Goal: Information Seeking & Learning: Understand process/instructions

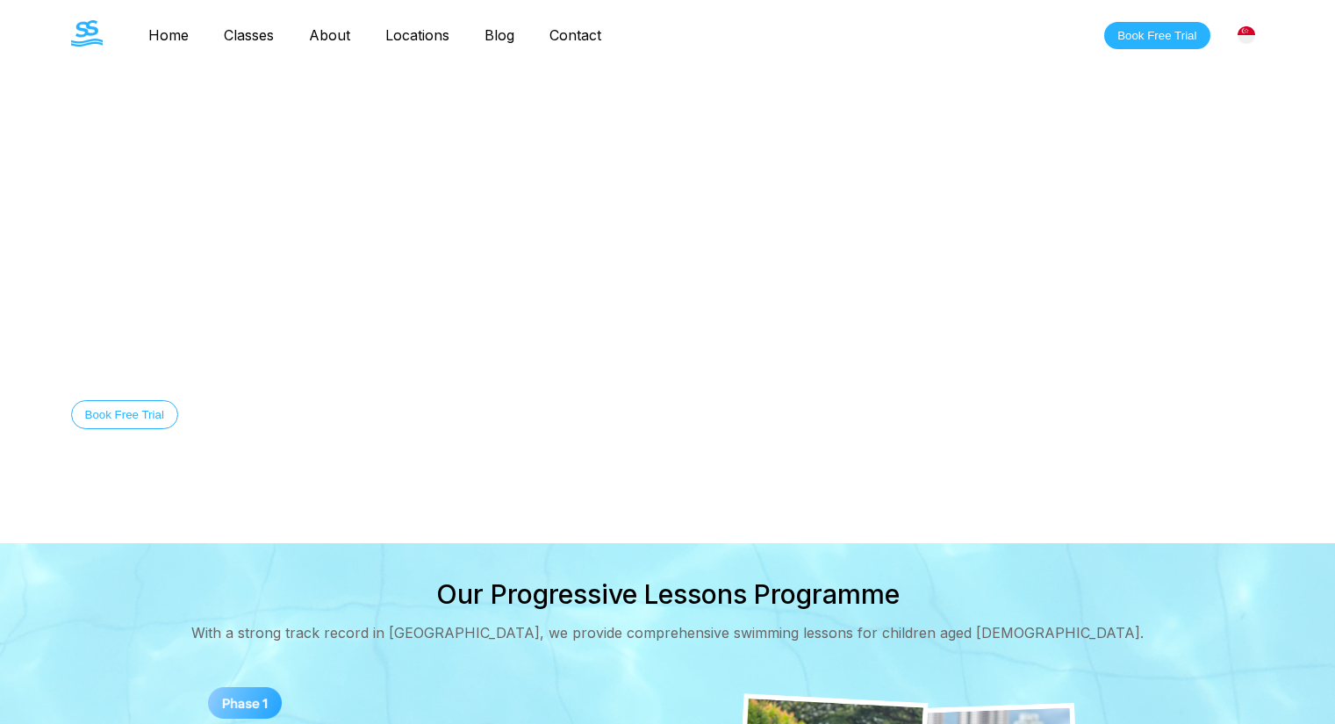
click at [1253, 33] on img at bounding box center [1247, 35] width 18 height 18
click at [572, 41] on link "Contact" at bounding box center [575, 35] width 87 height 18
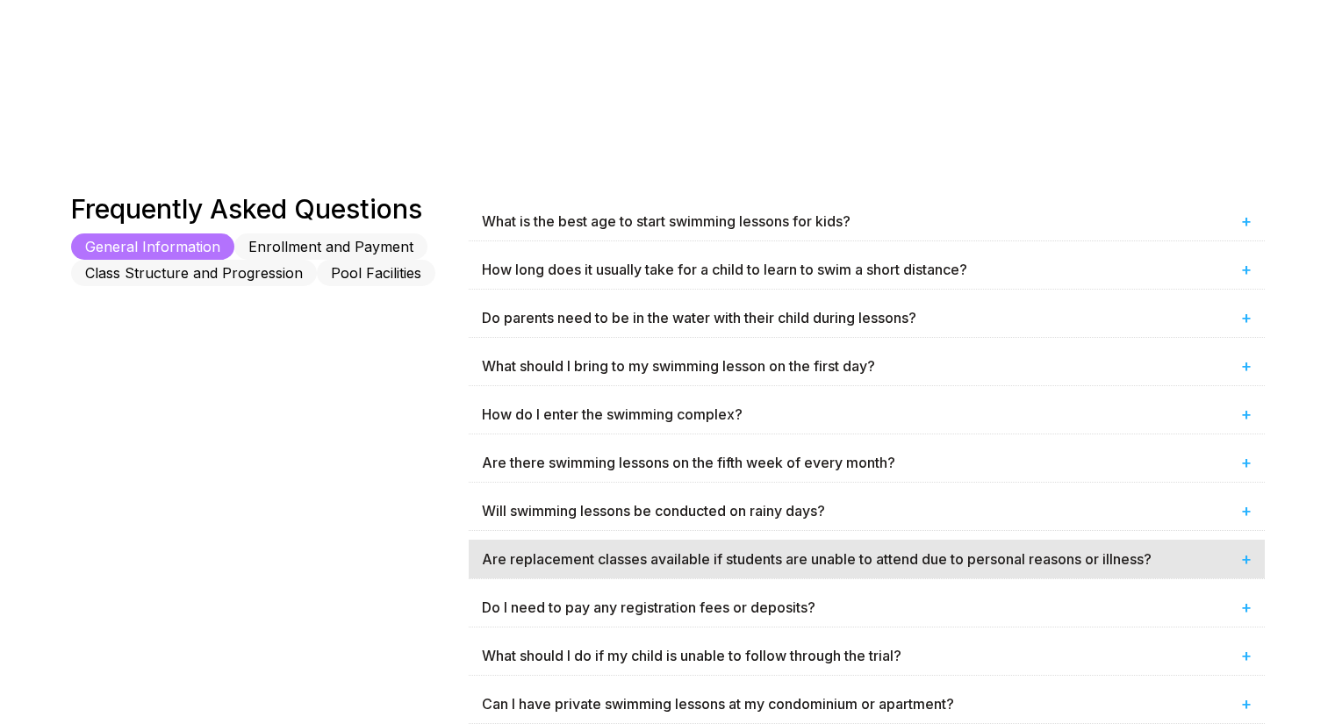
scroll to position [869, 0]
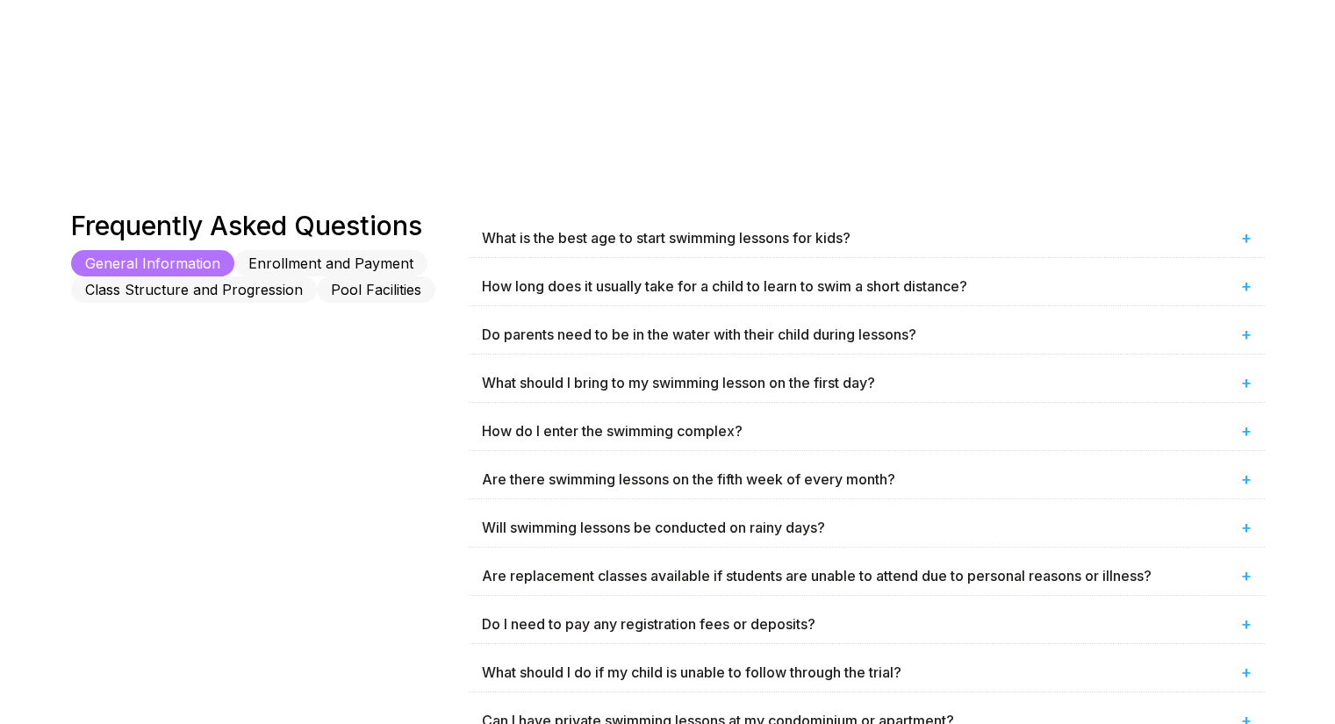
click at [328, 256] on button "Enrollment and Payment" at bounding box center [330, 263] width 193 height 26
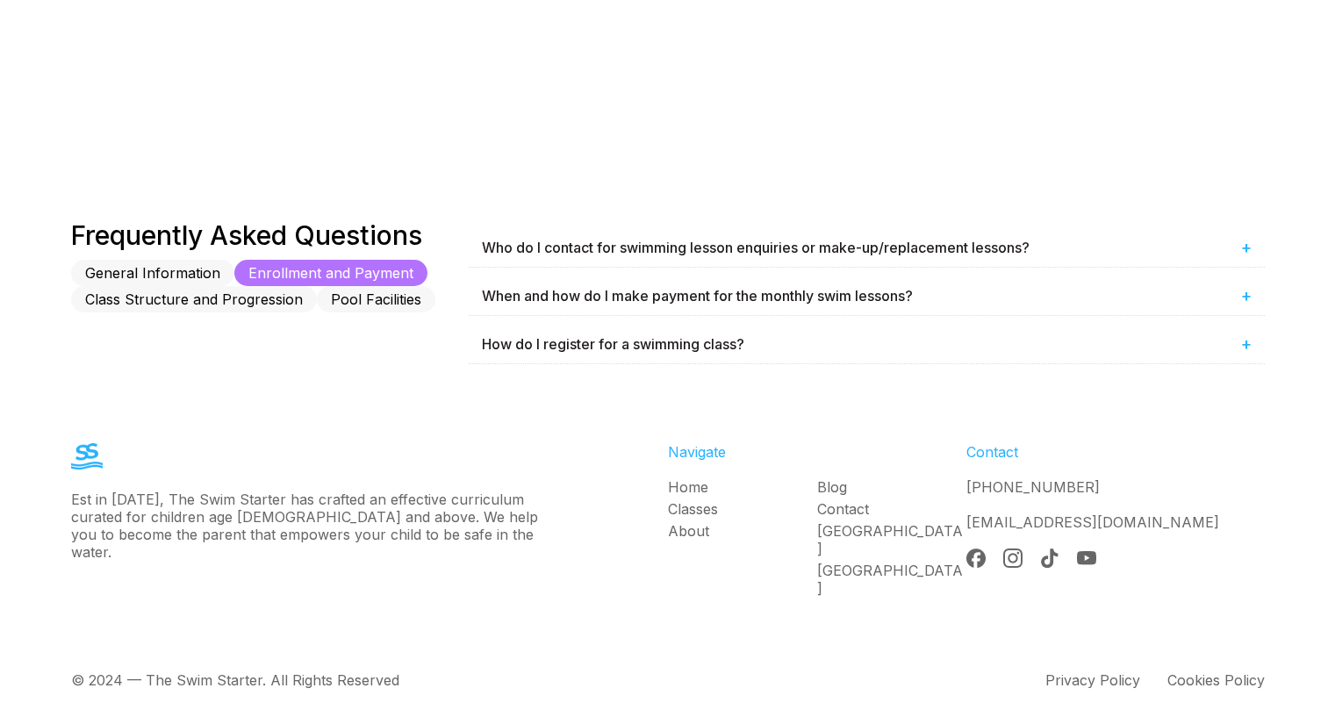
scroll to position [841, 0]
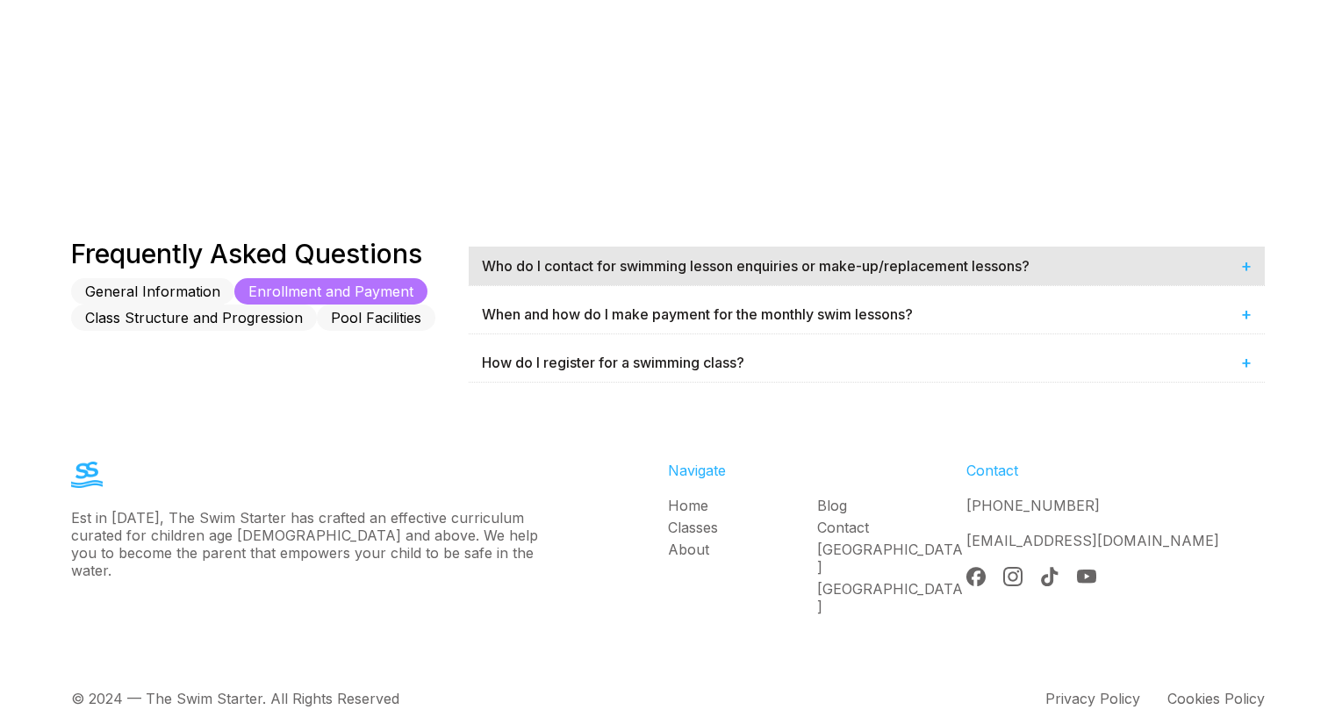
click at [842, 249] on div "Who do I contact for swimming lesson enquiries or make-up/replacement lessons? +" at bounding box center [867, 266] width 796 height 39
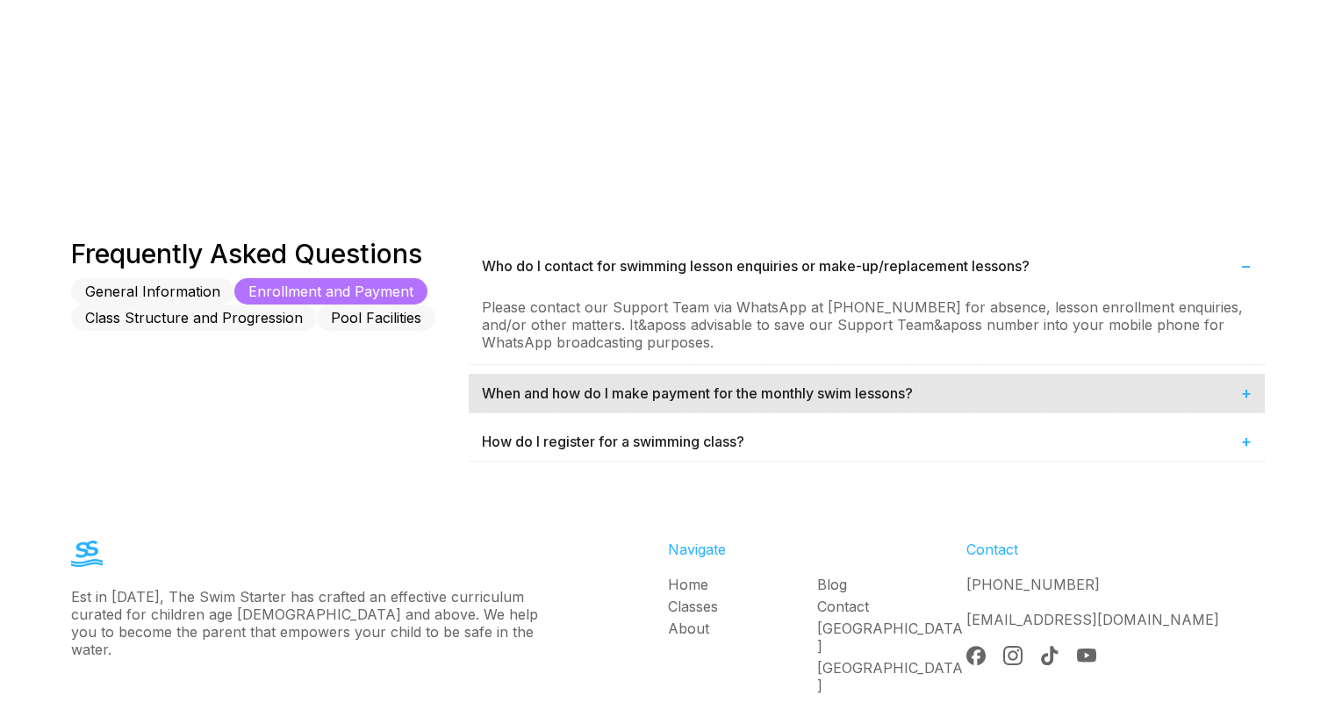
click at [705, 399] on div "When and how do I make payment for the monthly swim lessons? +" at bounding box center [867, 393] width 796 height 39
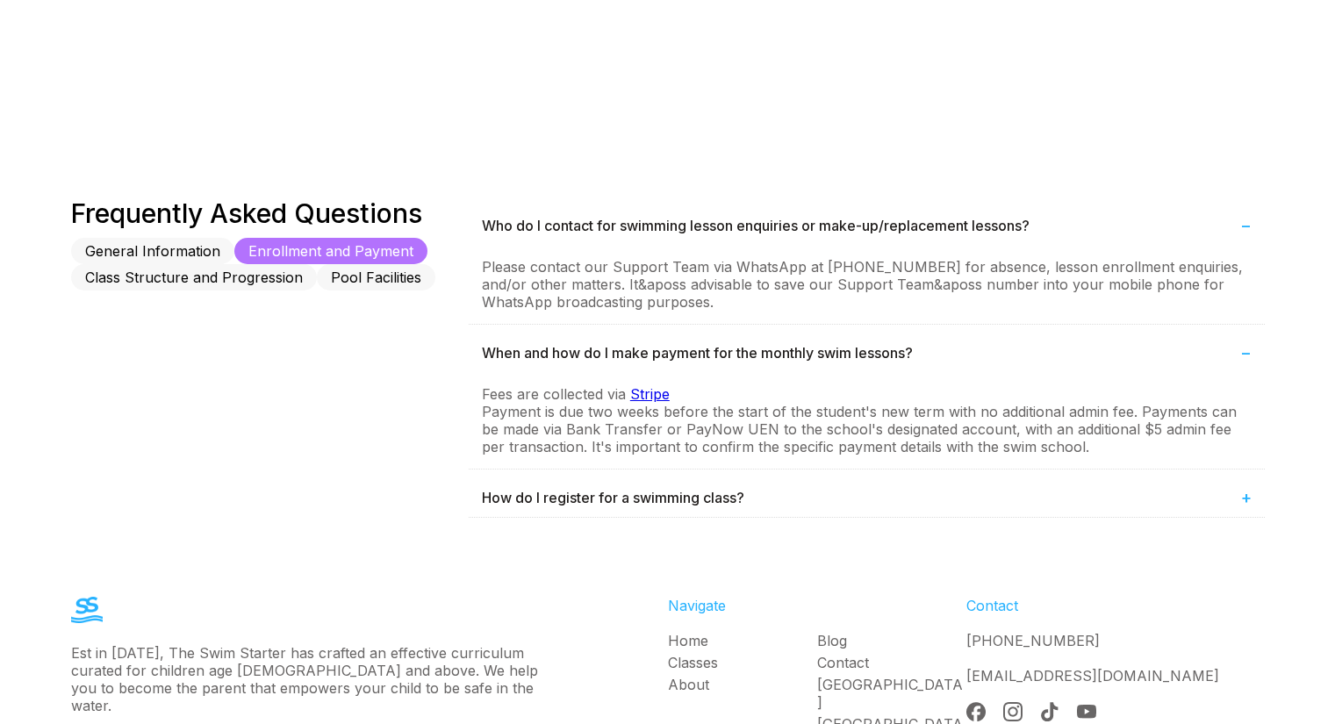
scroll to position [929, 0]
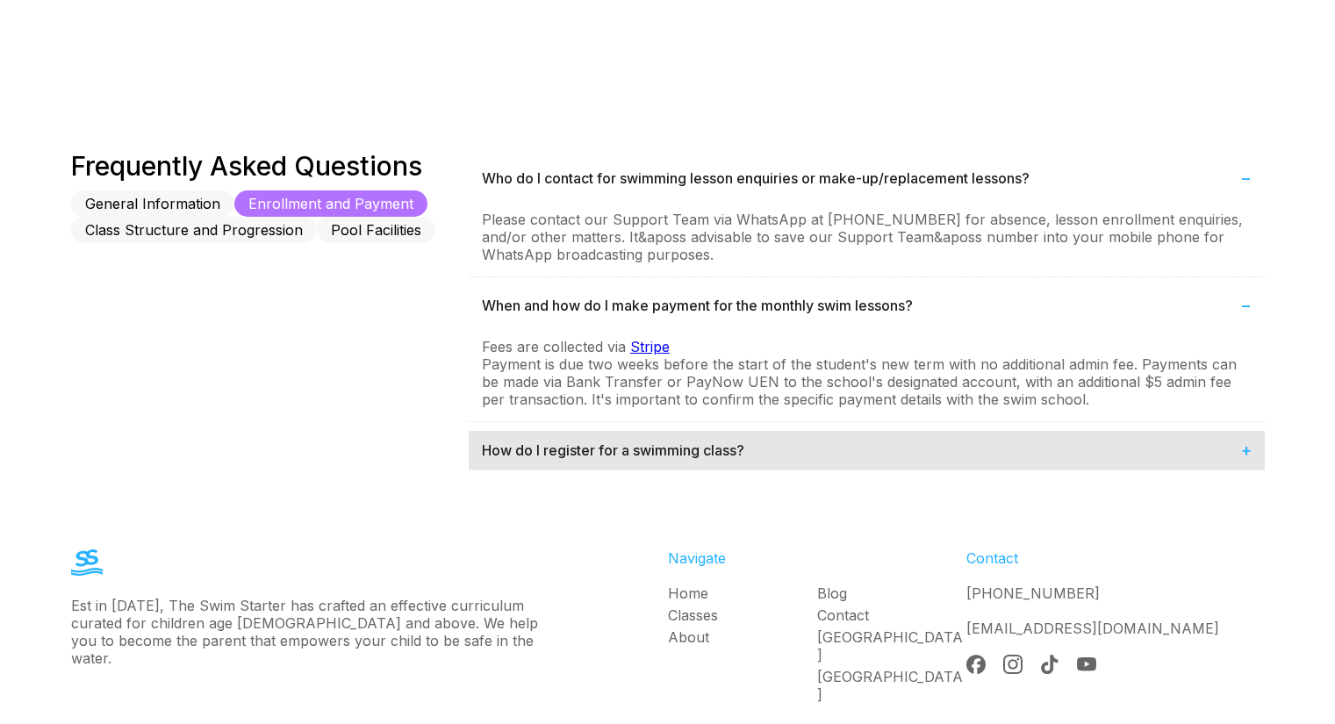
click at [1246, 447] on span "+" at bounding box center [1246, 450] width 11 height 21
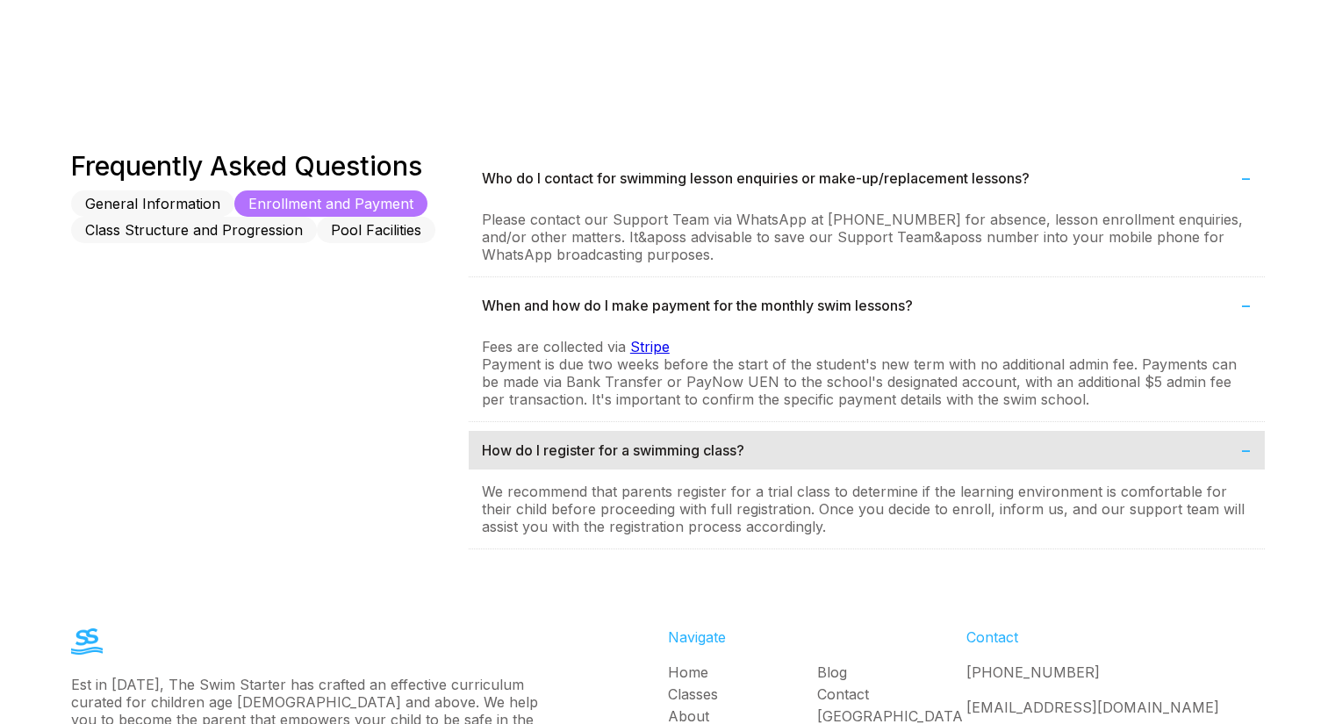
click at [1246, 443] on span "−" at bounding box center [1245, 450] width 11 height 21
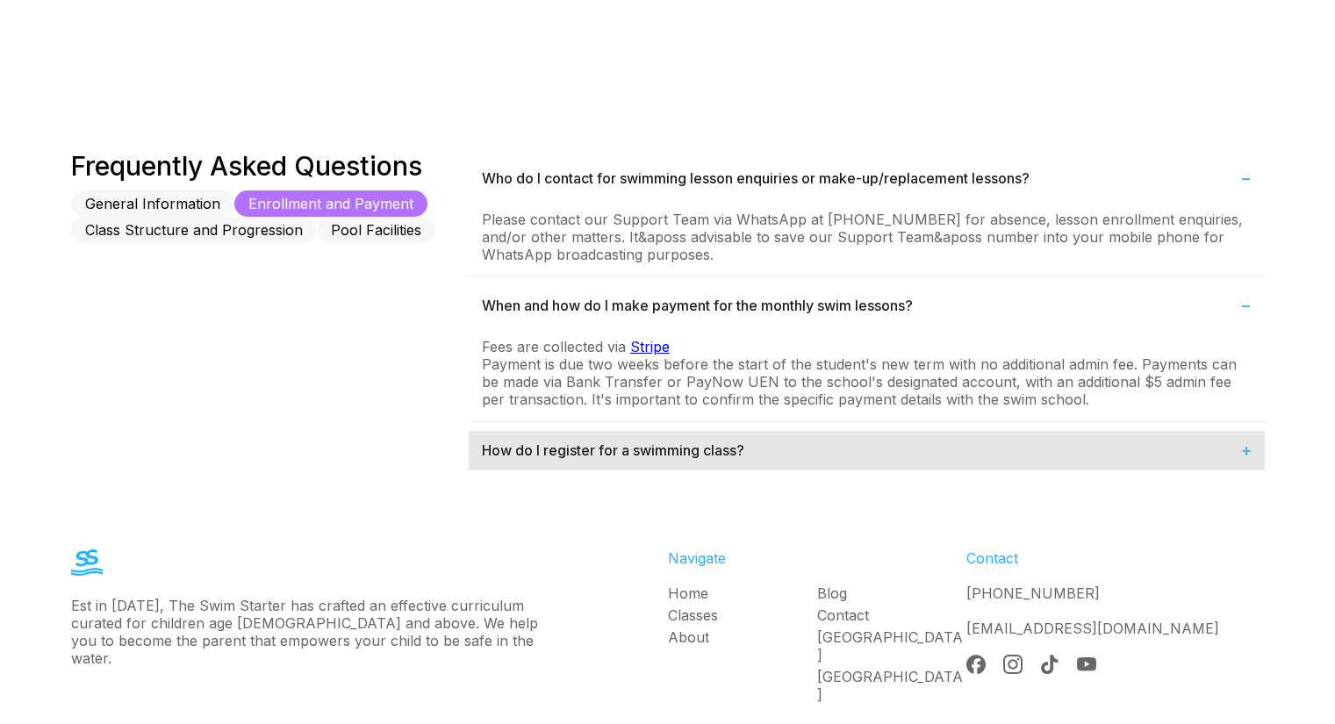
click at [1246, 443] on span "+" at bounding box center [1246, 450] width 11 height 21
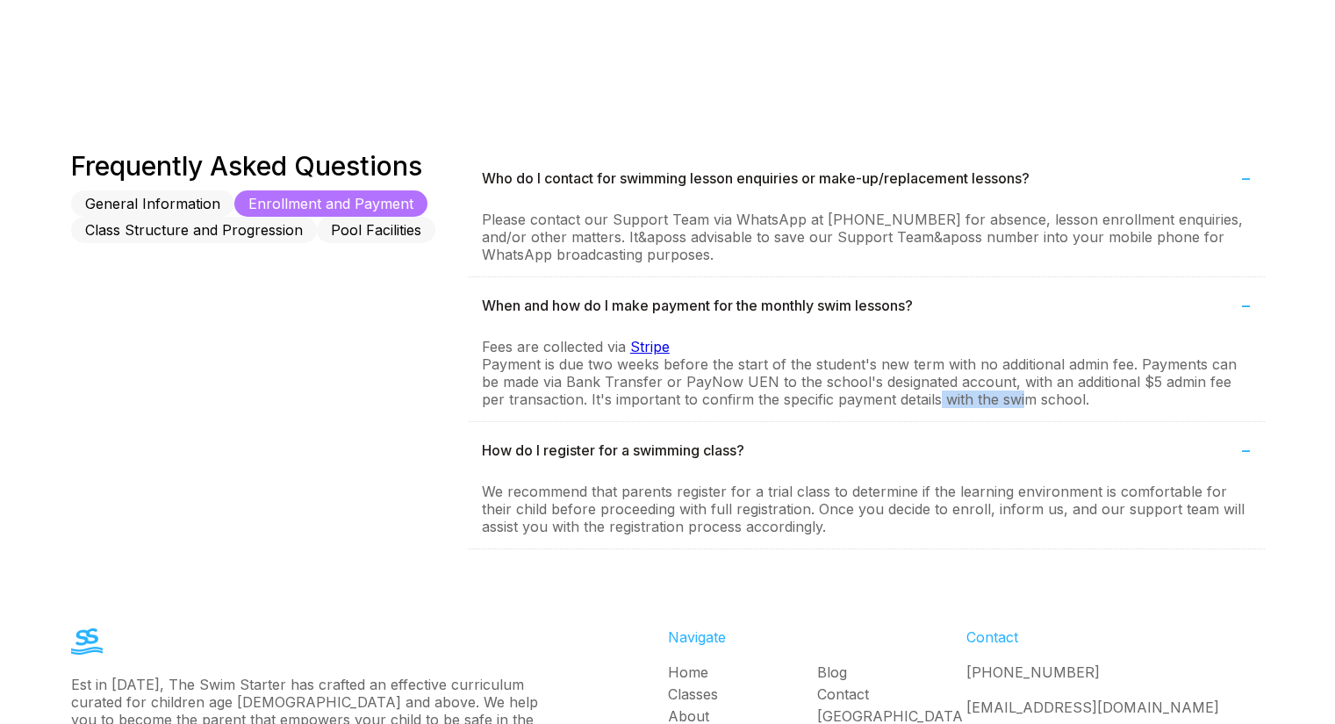
drag, startPoint x: 915, startPoint y: 392, endPoint x: 1056, endPoint y: 390, distance: 141.4
click at [1008, 390] on p "Payment is due two weeks before the start of the student's new term with no add…" at bounding box center [867, 382] width 770 height 53
drag, startPoint x: 1059, startPoint y: 390, endPoint x: 990, endPoint y: 388, distance: 68.5
click at [990, 388] on p "Payment is due two weeks before the start of the student's new term with no add…" at bounding box center [867, 382] width 770 height 53
click at [993, 380] on p "Payment is due two weeks before the start of the student's new term with no add…" at bounding box center [867, 382] width 770 height 53
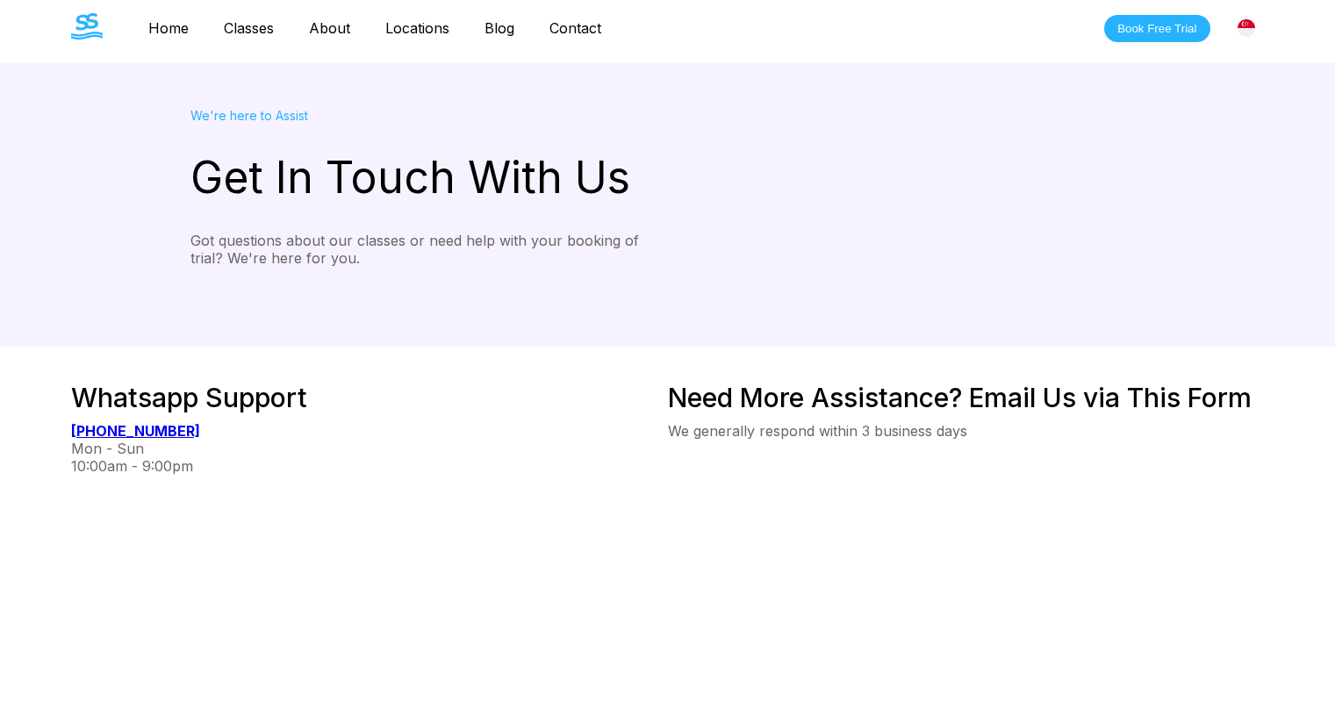
scroll to position [0, 0]
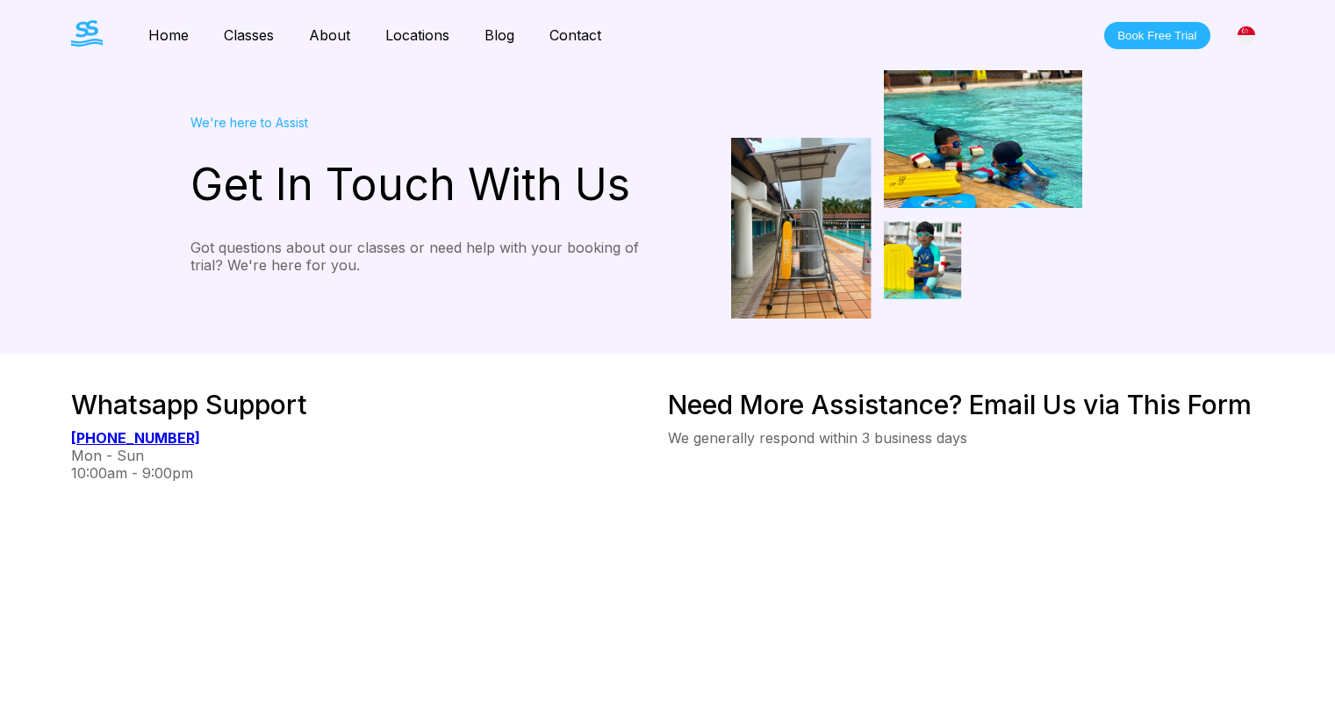
click at [244, 28] on link "Classes" at bounding box center [248, 35] width 85 height 18
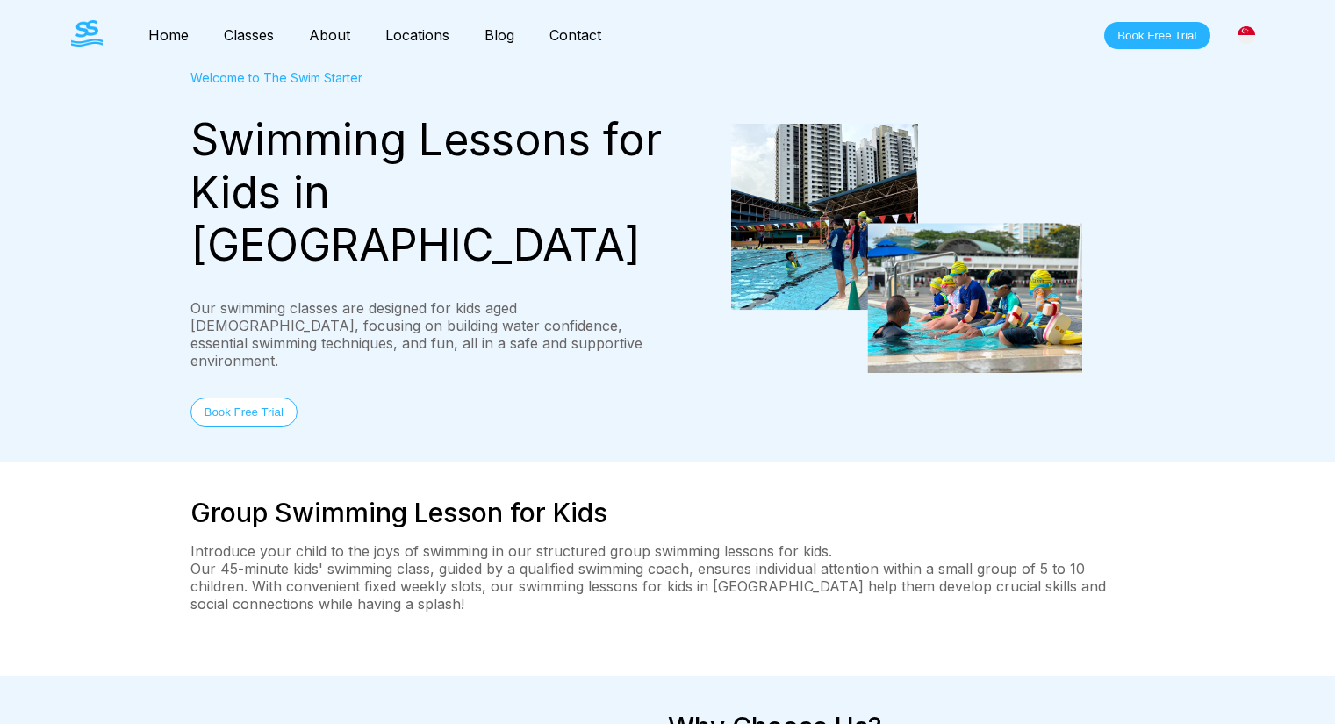
click at [1251, 31] on img at bounding box center [1247, 35] width 18 height 18
click at [1233, 69] on div "[GEOGRAPHIC_DATA]" at bounding box center [1166, 71] width 195 height 35
click at [576, 36] on link "Contact" at bounding box center [575, 35] width 87 height 18
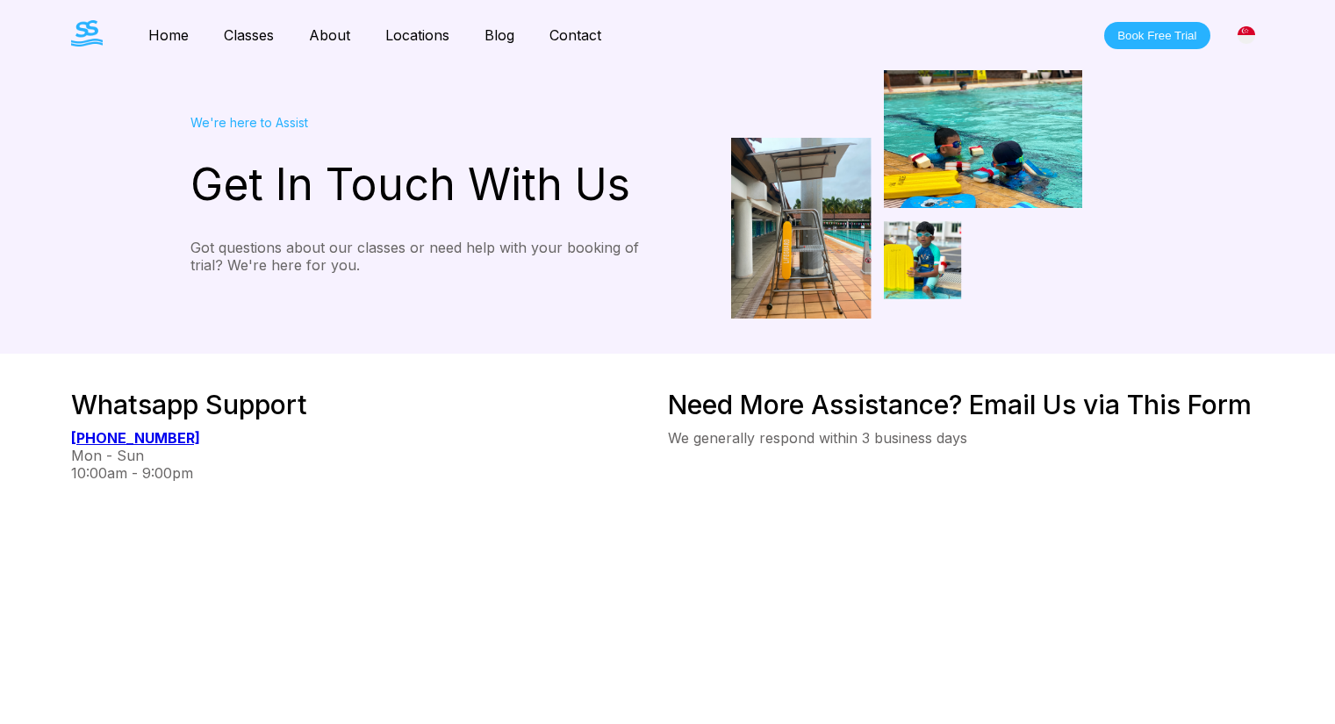
click at [508, 35] on link "Blog" at bounding box center [499, 35] width 65 height 18
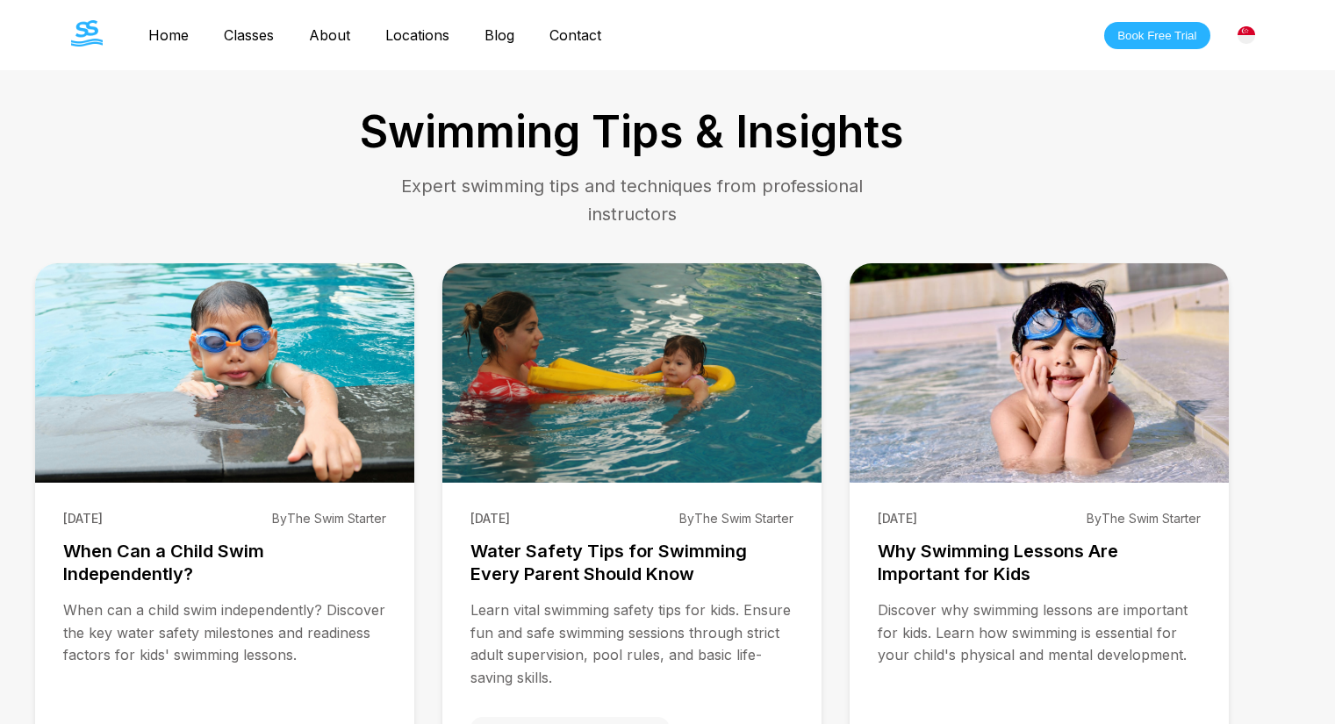
click at [591, 34] on link "Contact" at bounding box center [575, 35] width 87 height 18
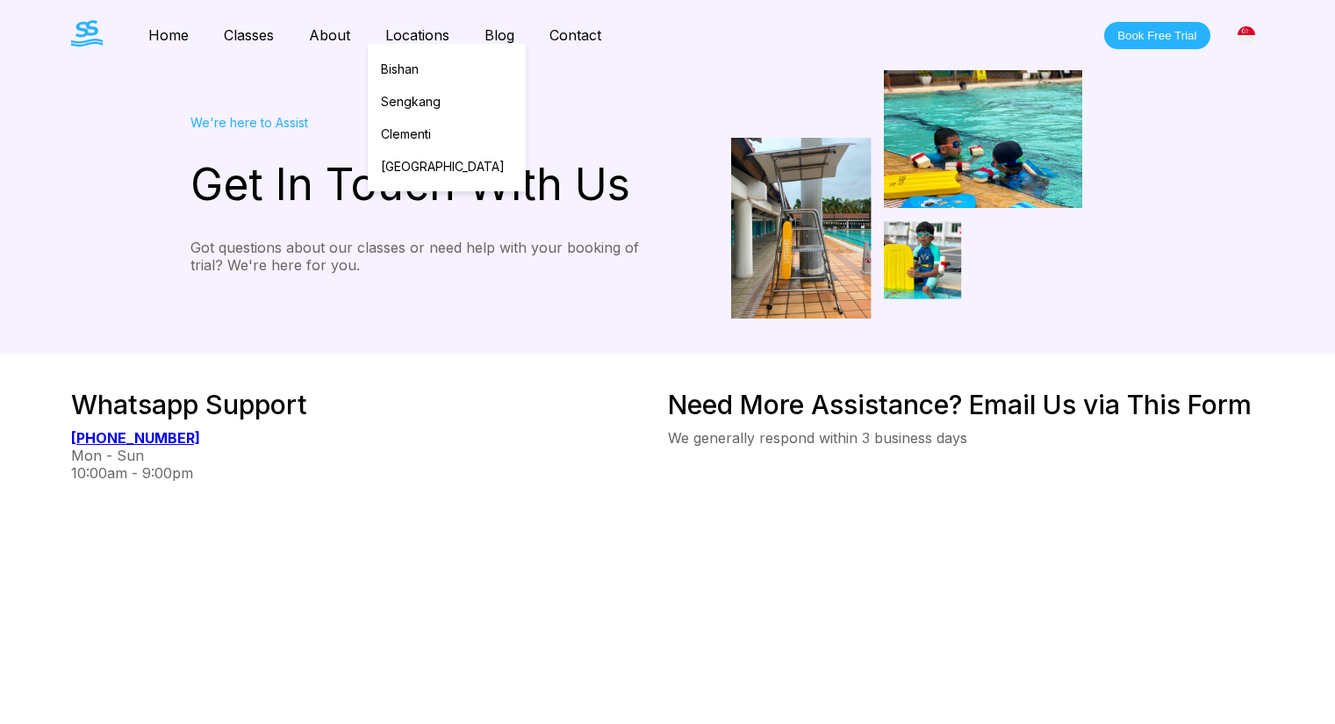
click at [430, 34] on link "Locations" at bounding box center [417, 35] width 99 height 18
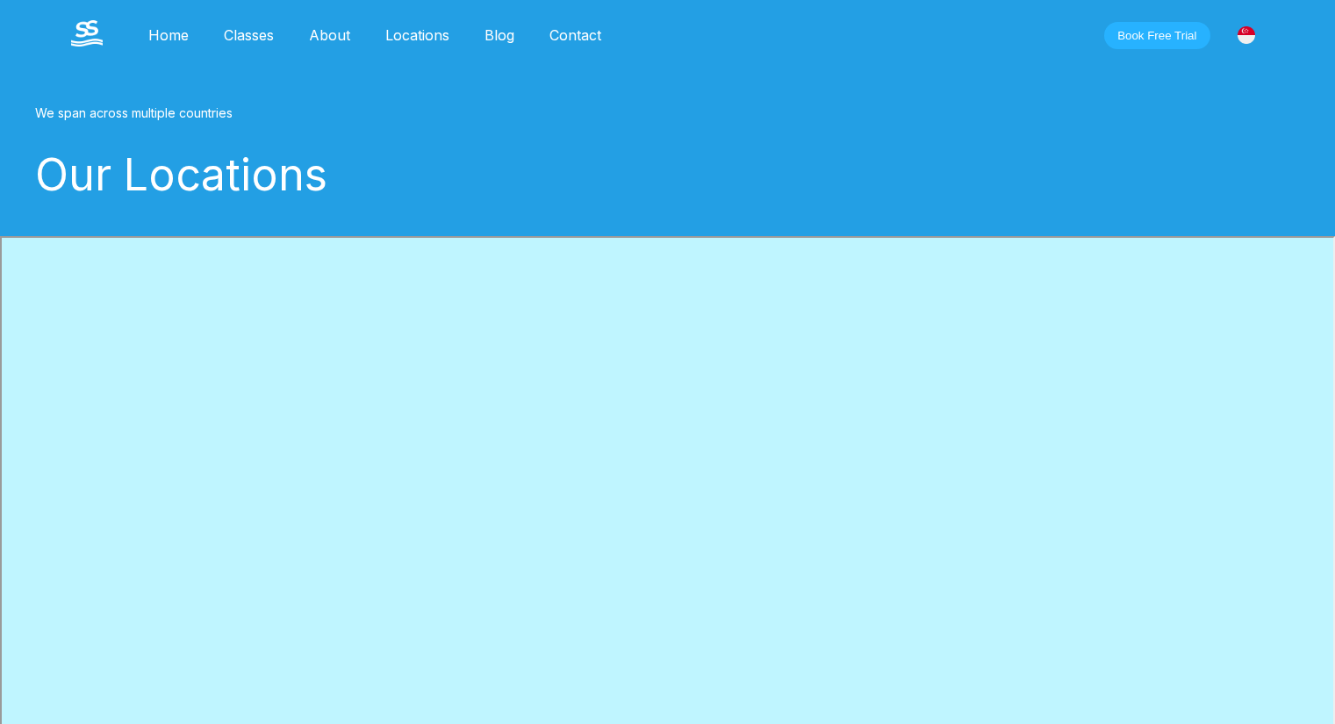
click at [322, 32] on link "About" at bounding box center [329, 35] width 76 height 18
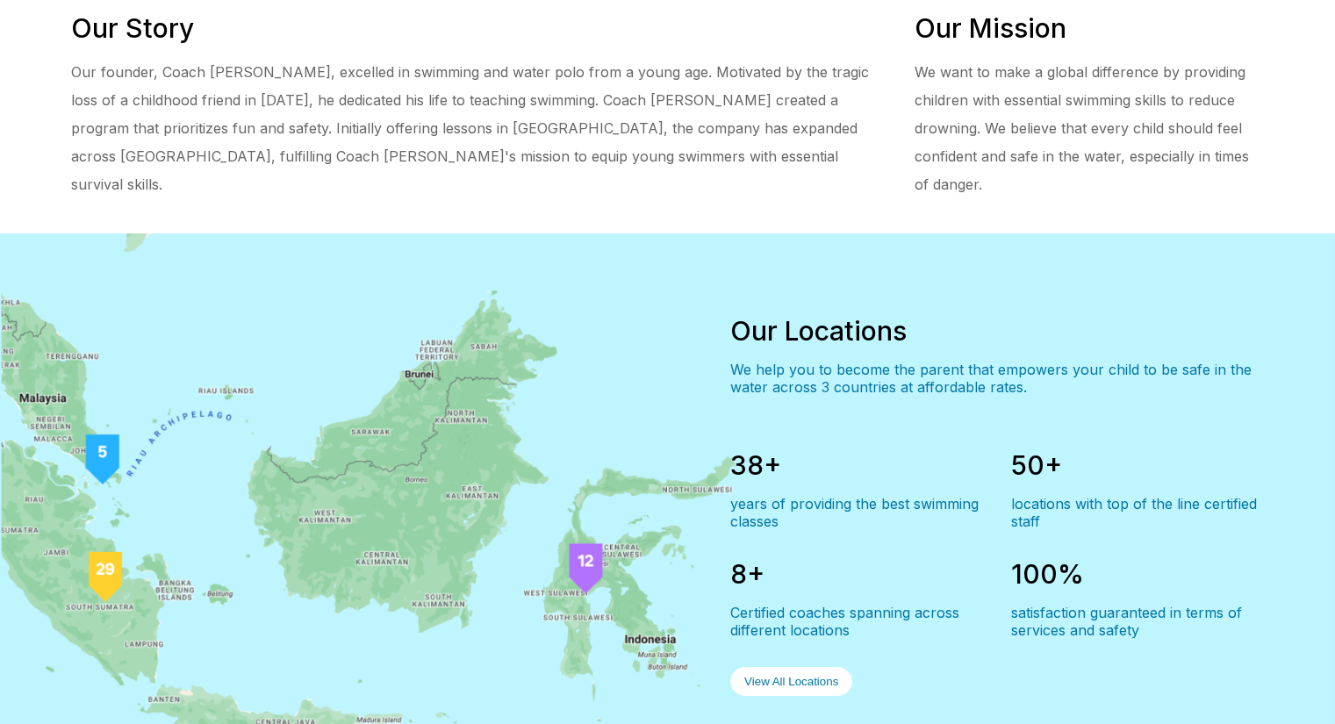
scroll to position [1140, 0]
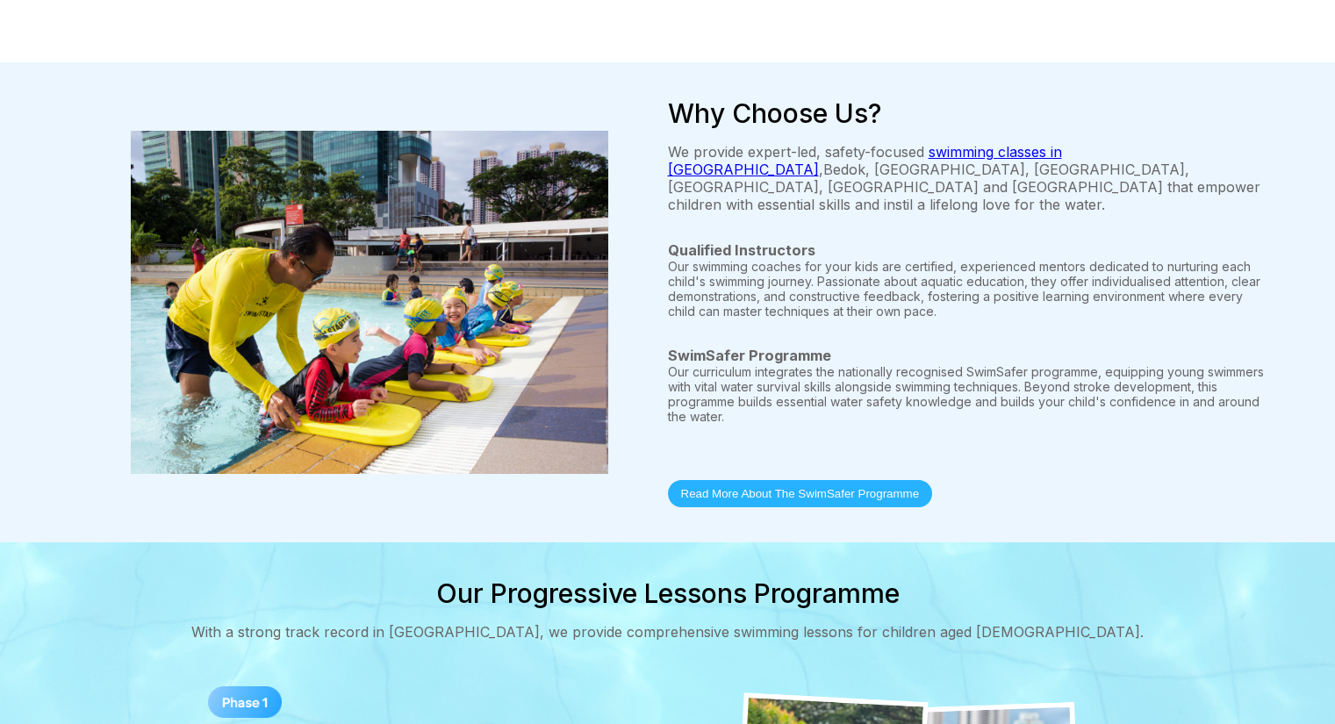
scroll to position [615, 0]
click at [830, 479] on button "Read More About The SwimSafer Programme" at bounding box center [800, 492] width 265 height 27
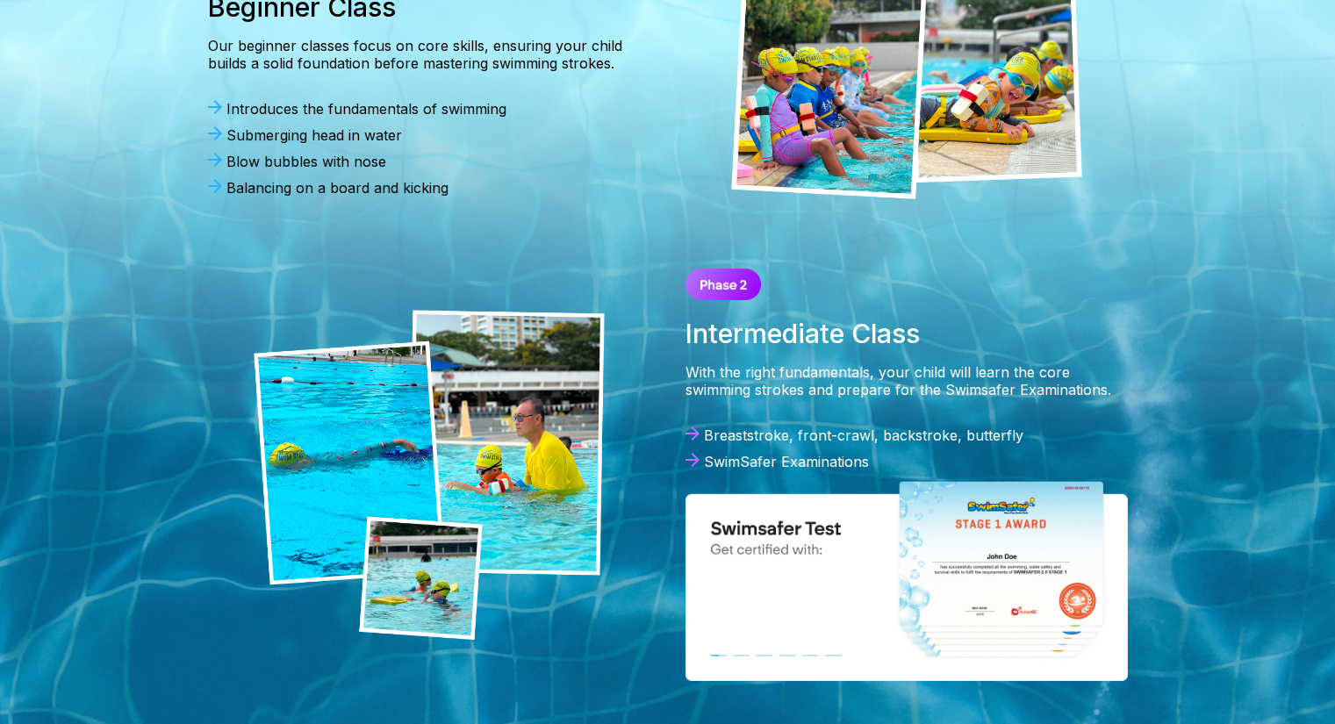
scroll to position [1405, 0]
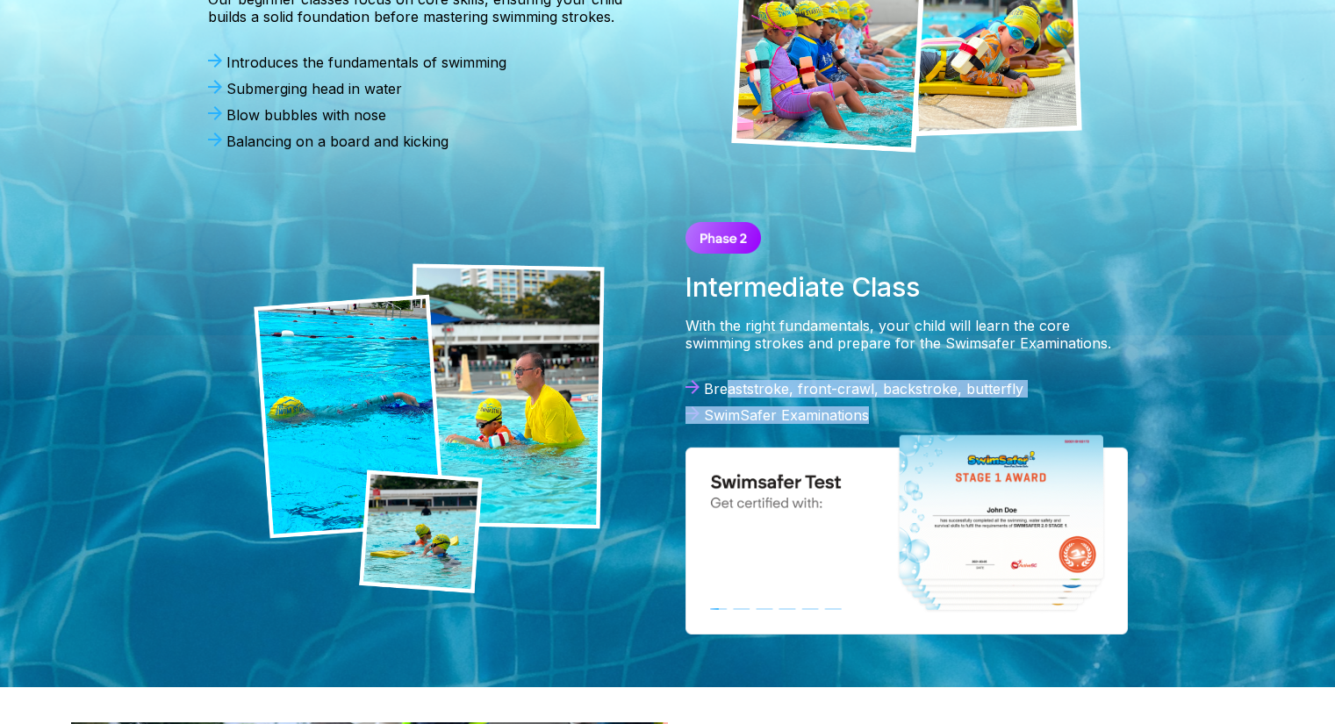
drag, startPoint x: 724, startPoint y: 299, endPoint x: 873, endPoint y: 325, distance: 151.4
click at [873, 380] on div "Breaststroke, front-crawl, backstroke, butterfly SwimSafer Examinations" at bounding box center [907, 406] width 442 height 53
click at [752, 380] on div "Breaststroke, front-crawl, backstroke, butterfly" at bounding box center [907, 389] width 442 height 18
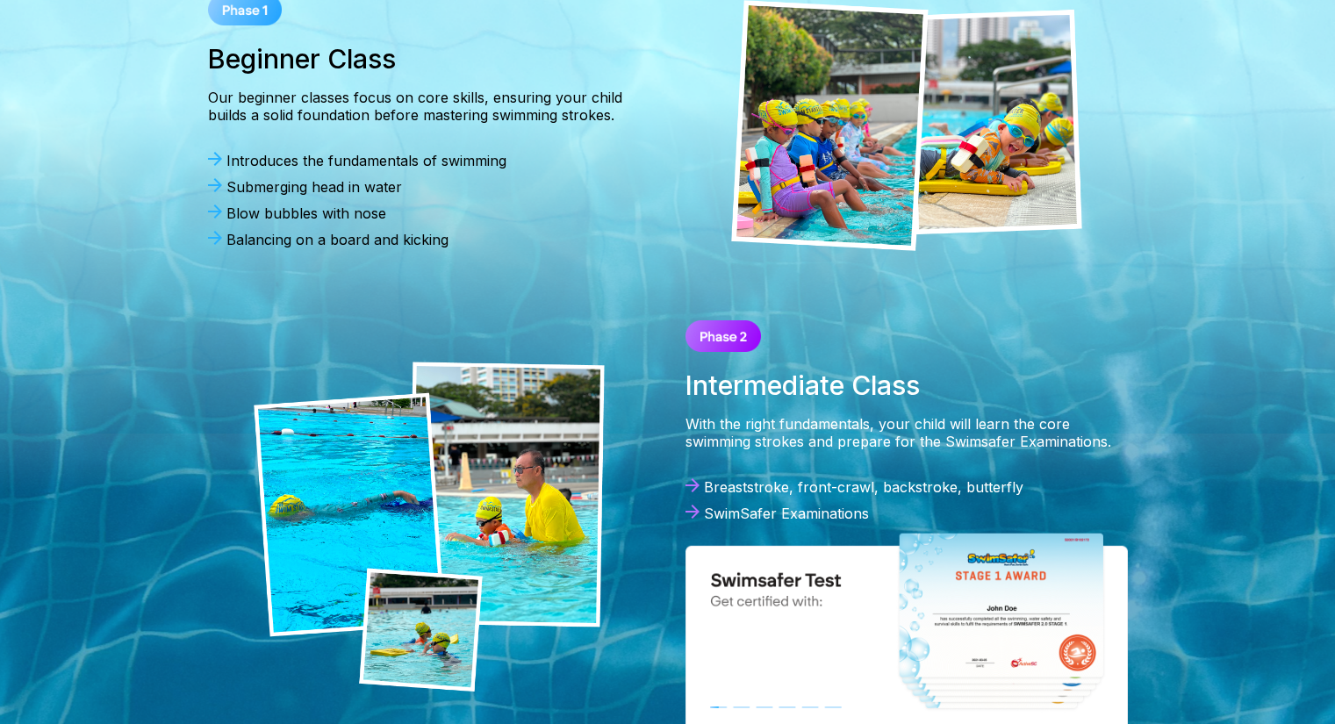
scroll to position [1229, 0]
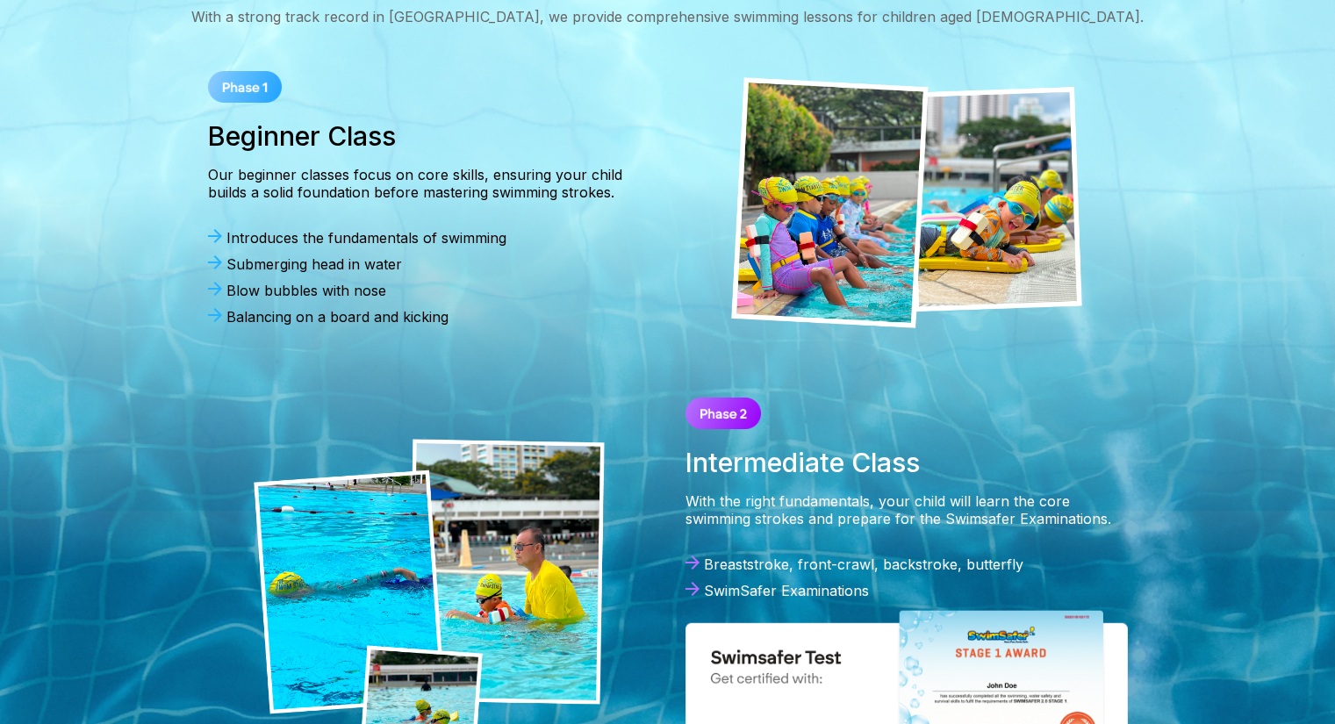
click at [723, 398] on img at bounding box center [724, 414] width 76 height 32
click at [742, 492] on div "With the right fundamentals, your child will learn the core swimming strokes an…" at bounding box center [907, 509] width 442 height 35
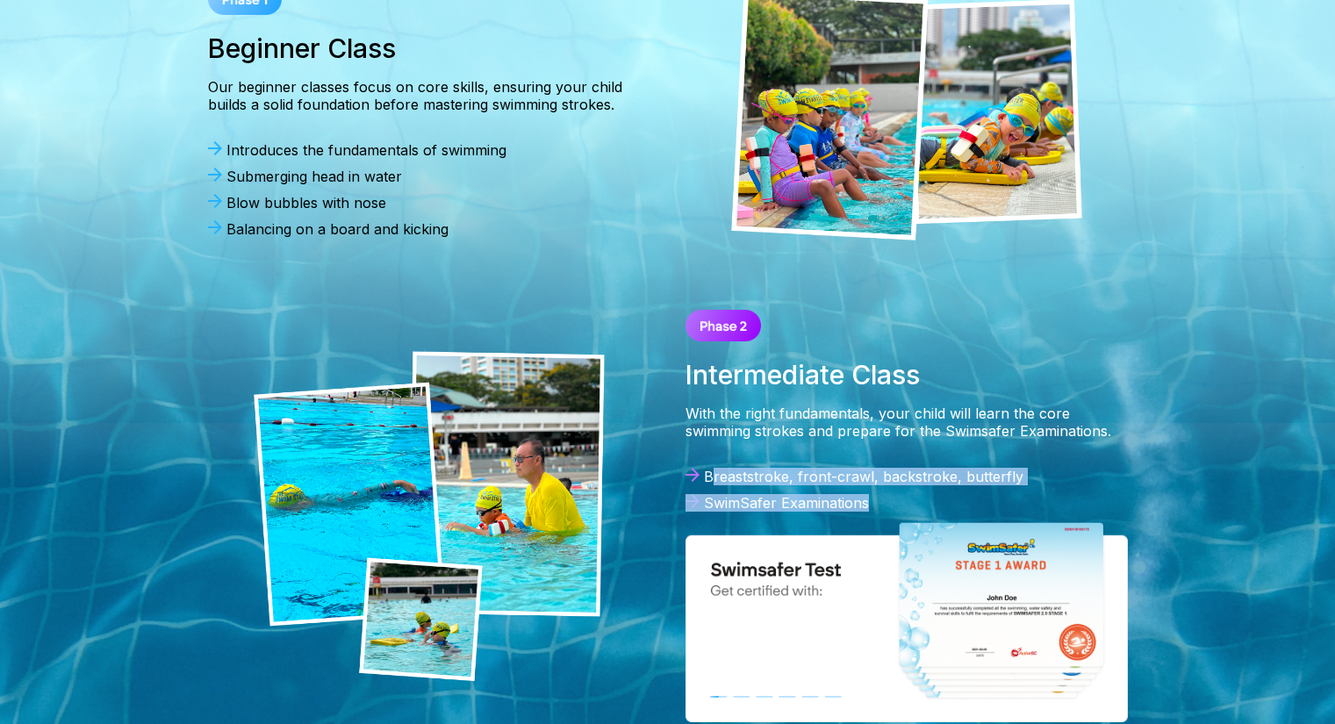
drag, startPoint x: 710, startPoint y: 384, endPoint x: 899, endPoint y: 409, distance: 190.5
click at [899, 468] on div "Breaststroke, front-crawl, backstroke, butterfly SwimSafer Examinations" at bounding box center [907, 494] width 442 height 53
click at [825, 494] on div "SwimSafer Examinations" at bounding box center [907, 503] width 442 height 18
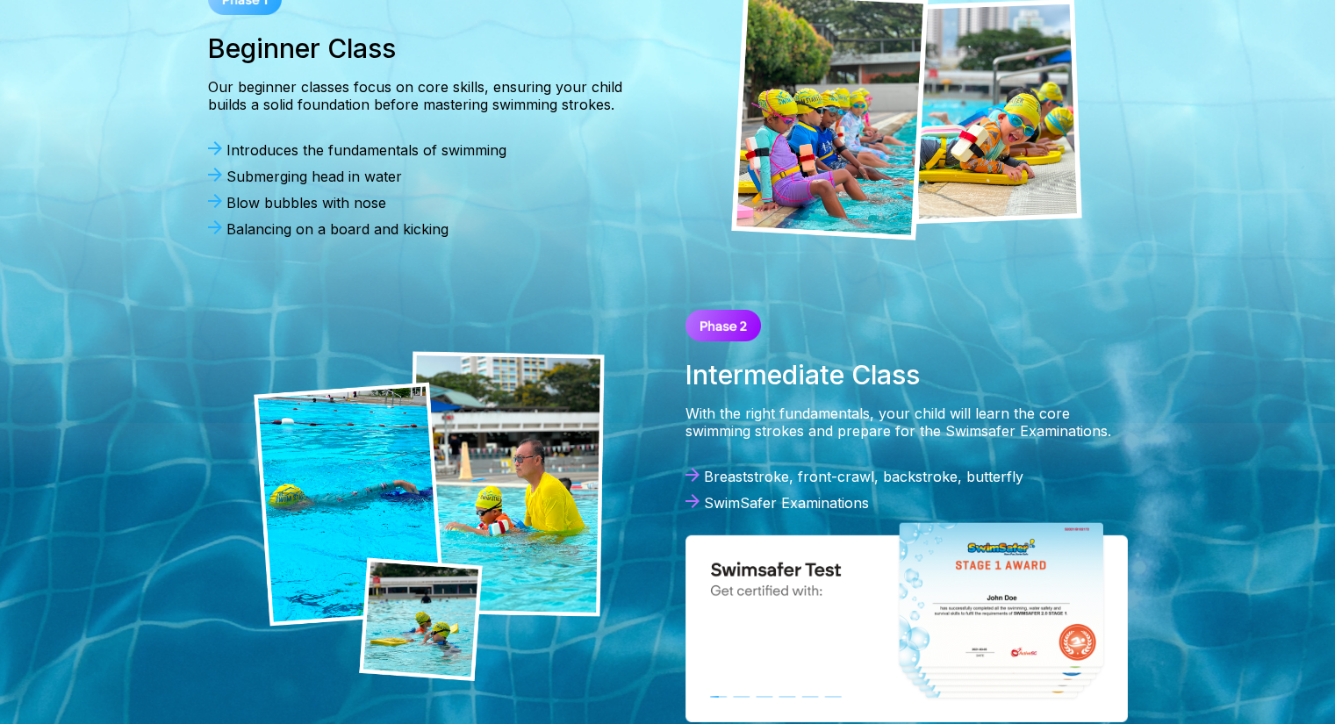
click at [622, 200] on div "Our Progressive Lessons Programme With a strong track record in [GEOGRAPHIC_DAT…" at bounding box center [668, 307] width 1264 height 866
drag, startPoint x: 787, startPoint y: 401, endPoint x: 892, endPoint y: 413, distance: 105.1
click at [892, 494] on div "SwimSafer Examinations" at bounding box center [907, 503] width 442 height 18
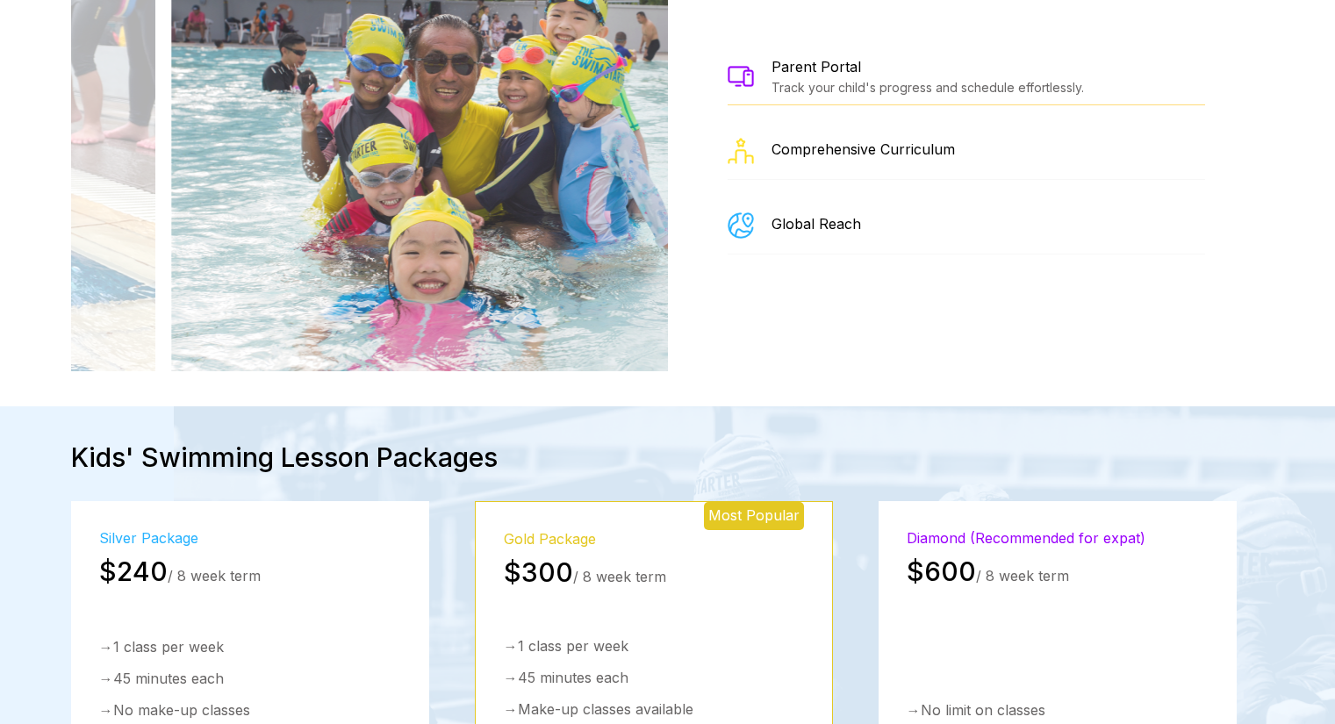
scroll to position [2458, 0]
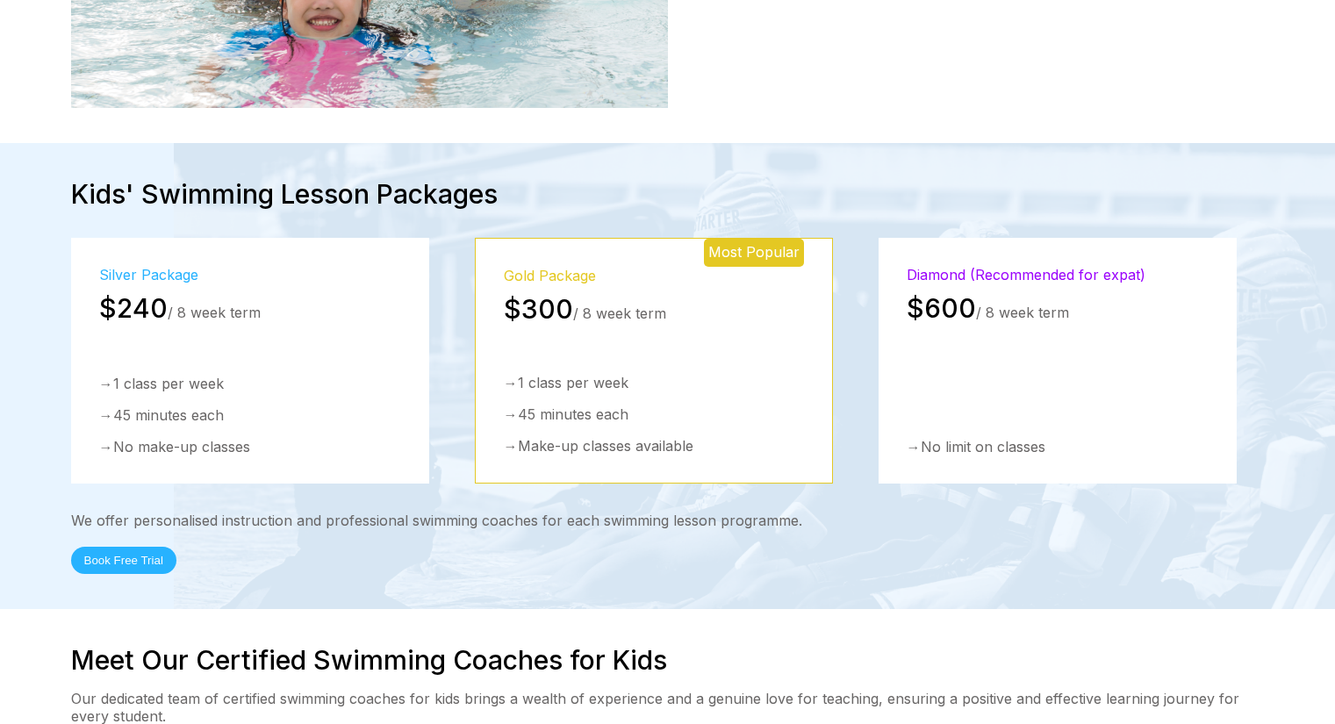
click at [334, 375] on div "→ 1 class per week → 45 minutes each → No make-up classes" at bounding box center [250, 415] width 302 height 81
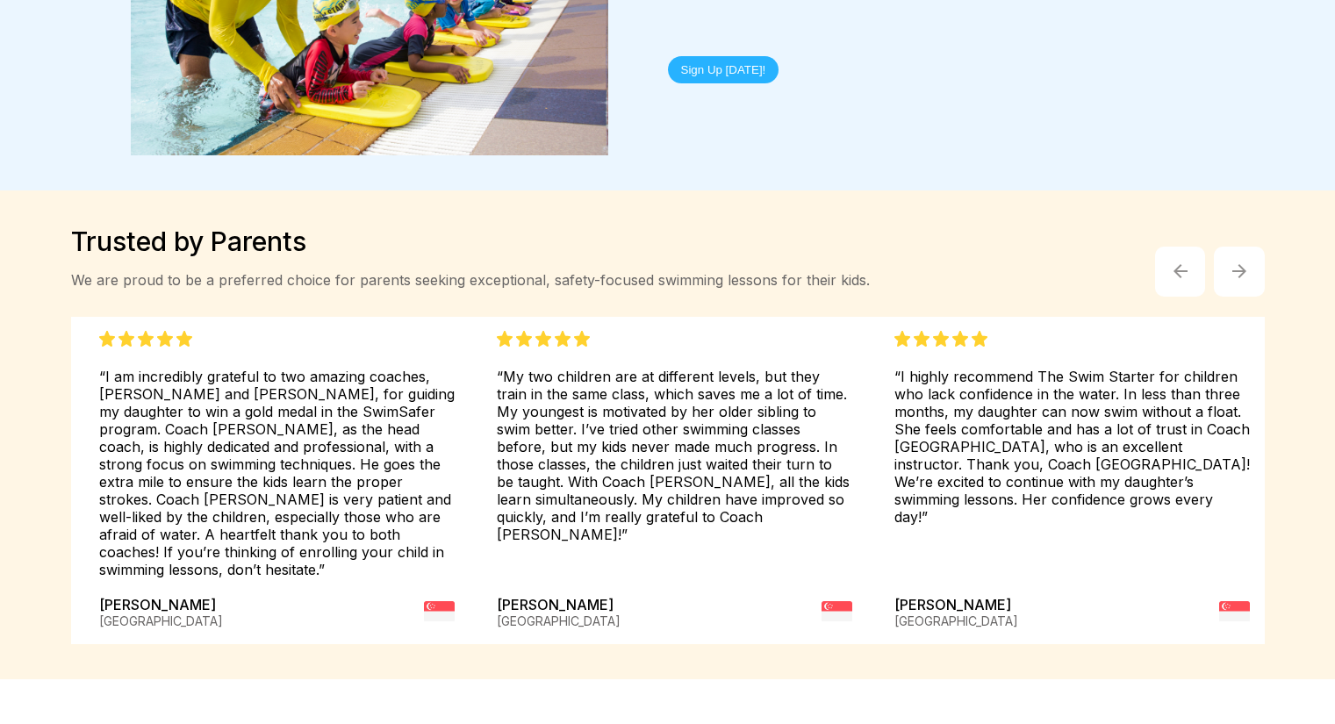
scroll to position [3950, 0]
click at [1244, 246] on button "button" at bounding box center [1239, 271] width 51 height 51
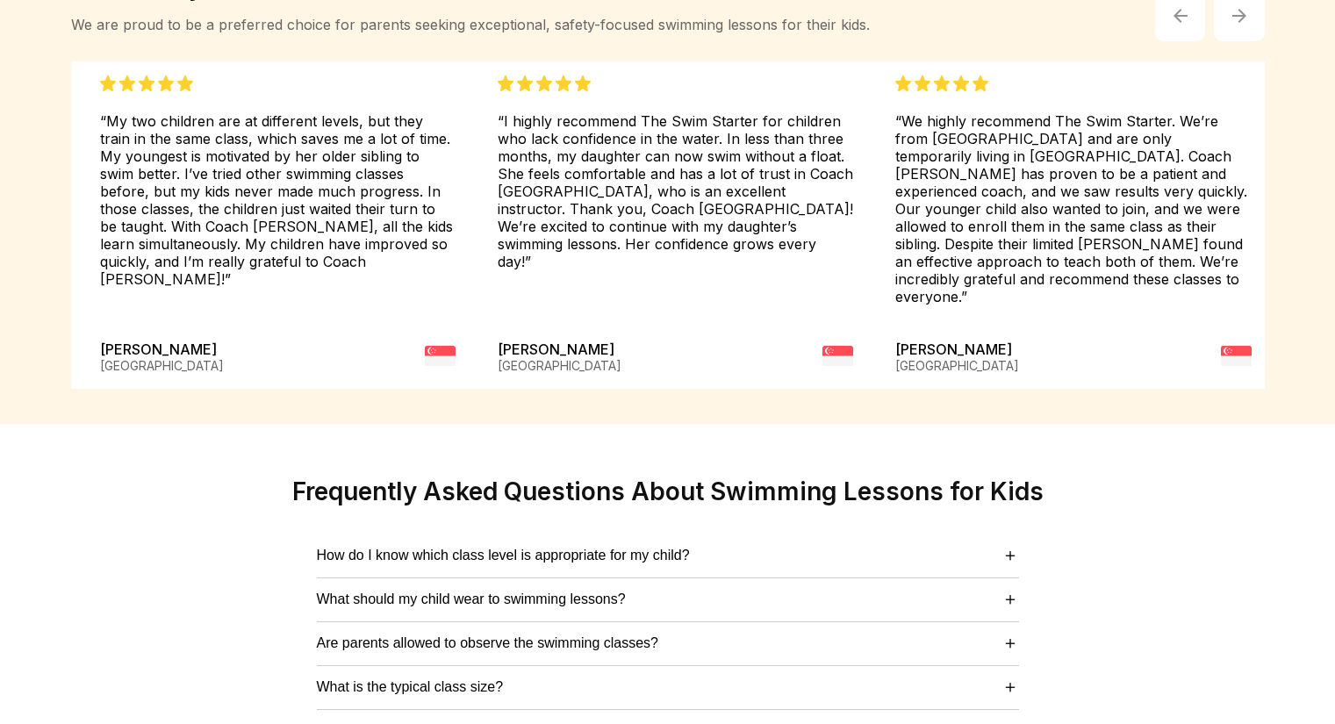
scroll to position [4214, 0]
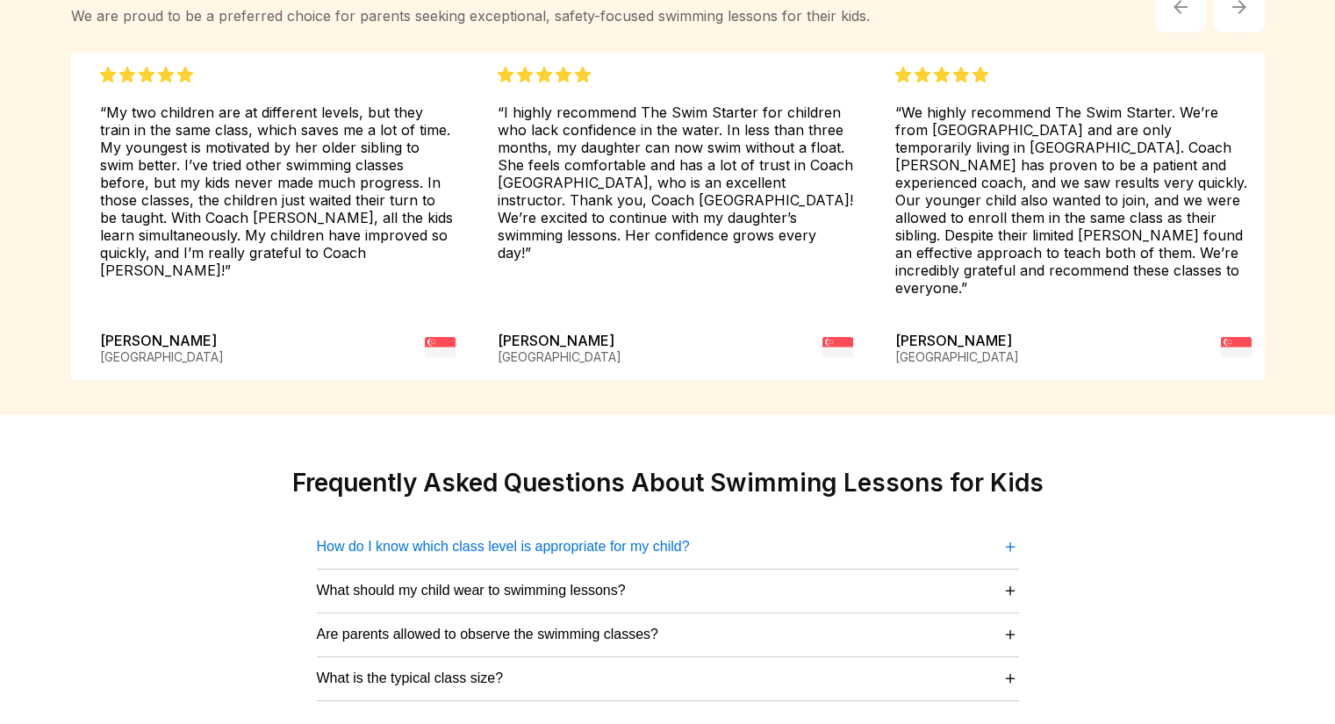
click at [1010, 535] on span "＋" at bounding box center [1011, 547] width 18 height 24
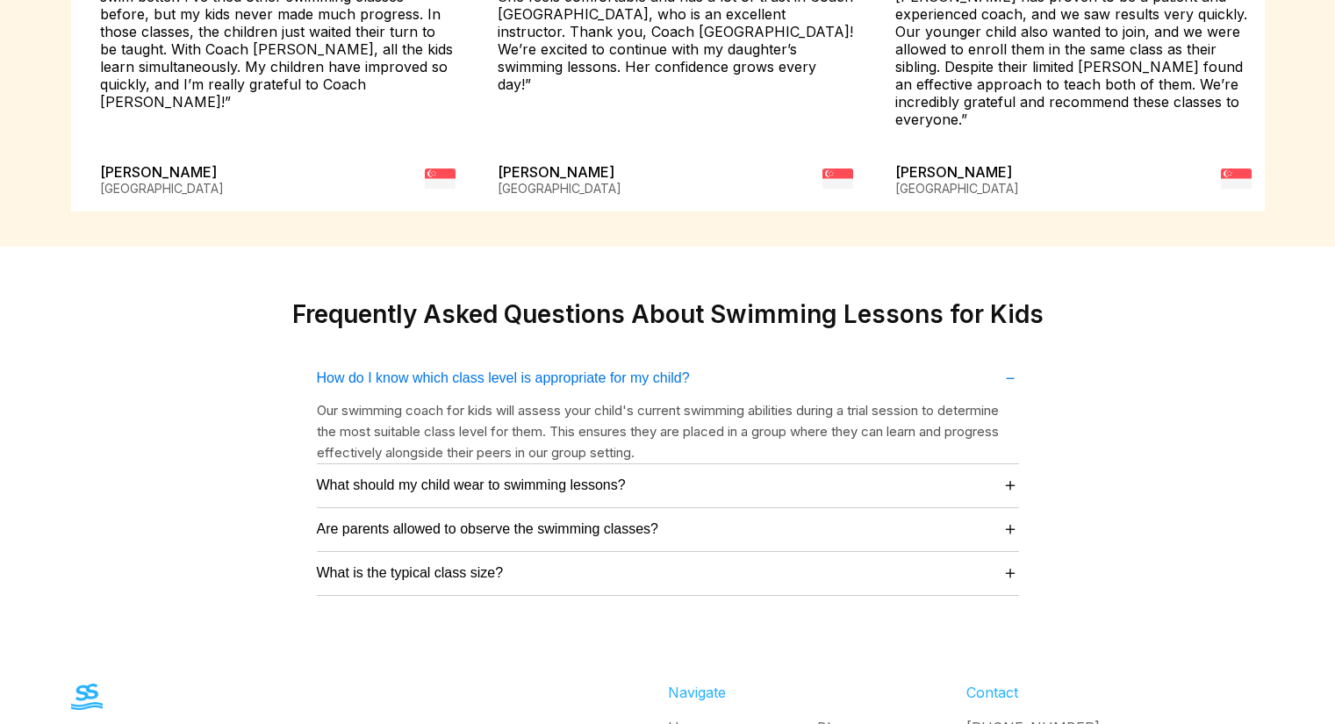
scroll to position [4389, 0]
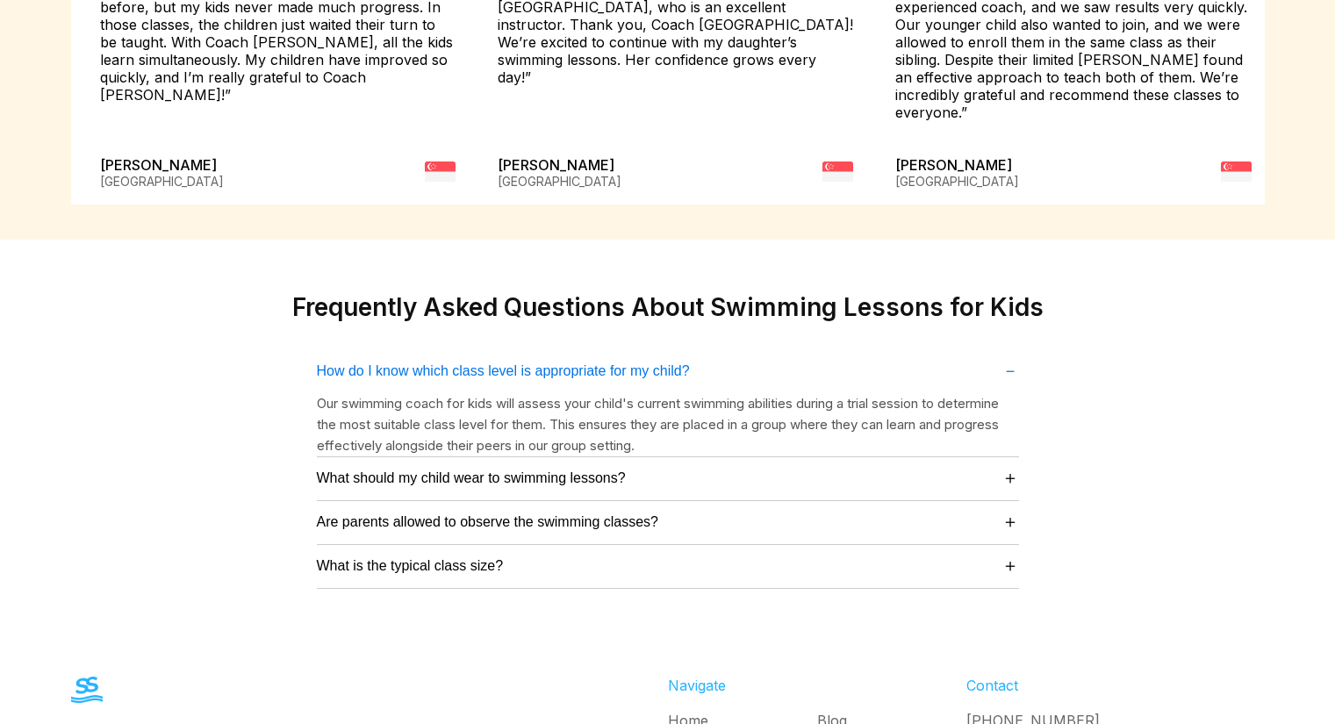
click at [1008, 457] on div "What should my child wear to swimming lessons? ＋ We recommend that your child w…" at bounding box center [668, 479] width 702 height 44
click at [1011, 466] on span "＋" at bounding box center [1011, 478] width 18 height 24
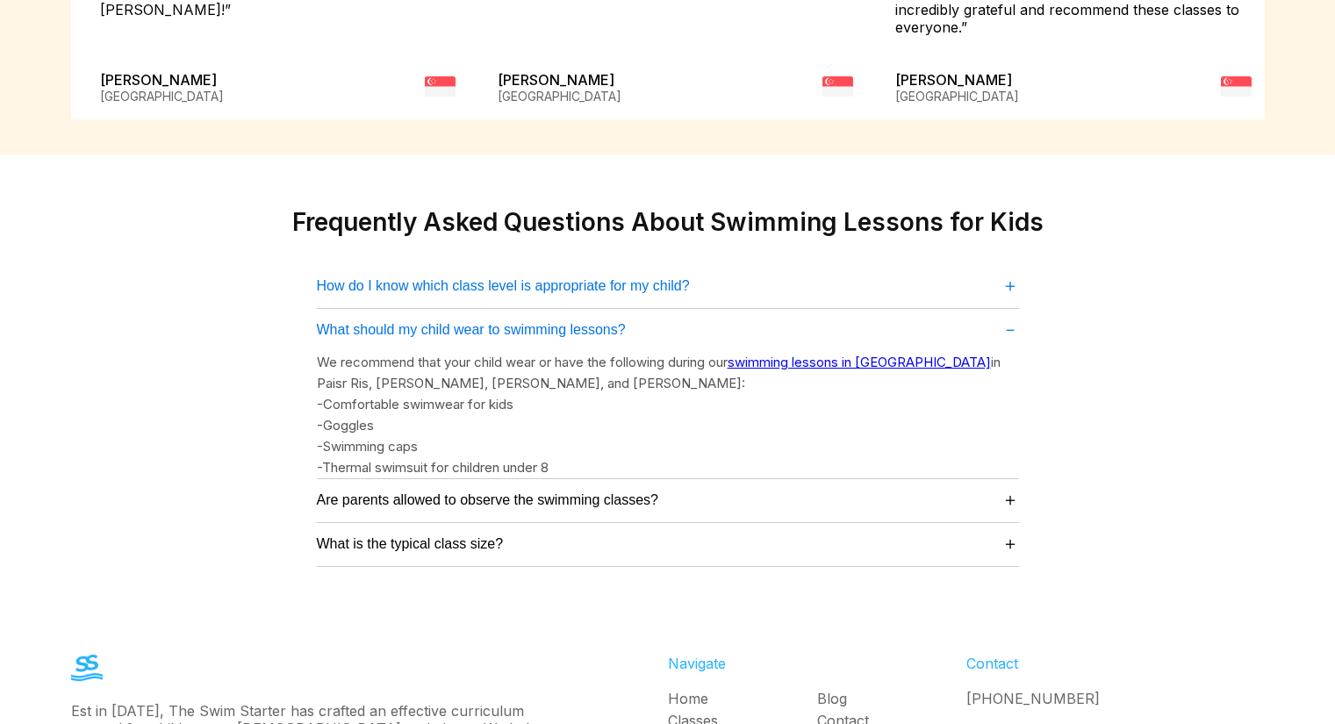
scroll to position [4477, 0]
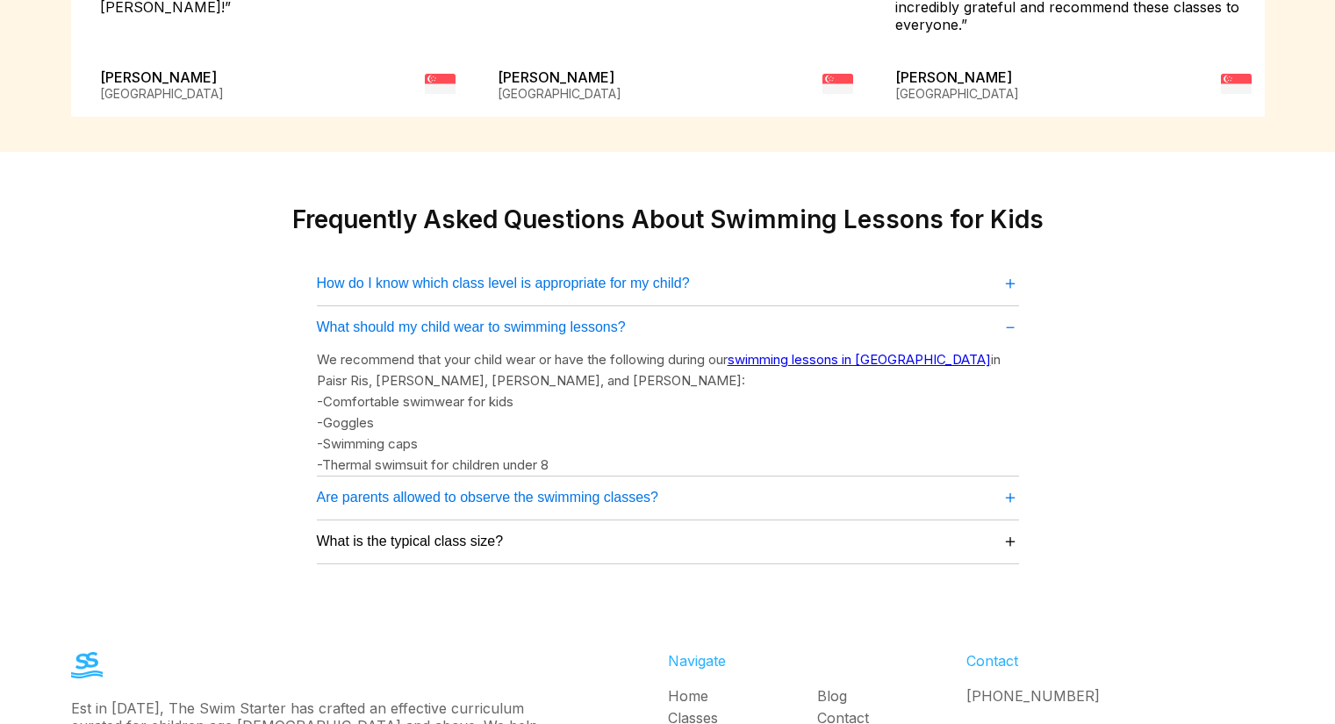
click at [1009, 485] on span "＋" at bounding box center [1011, 497] width 18 height 24
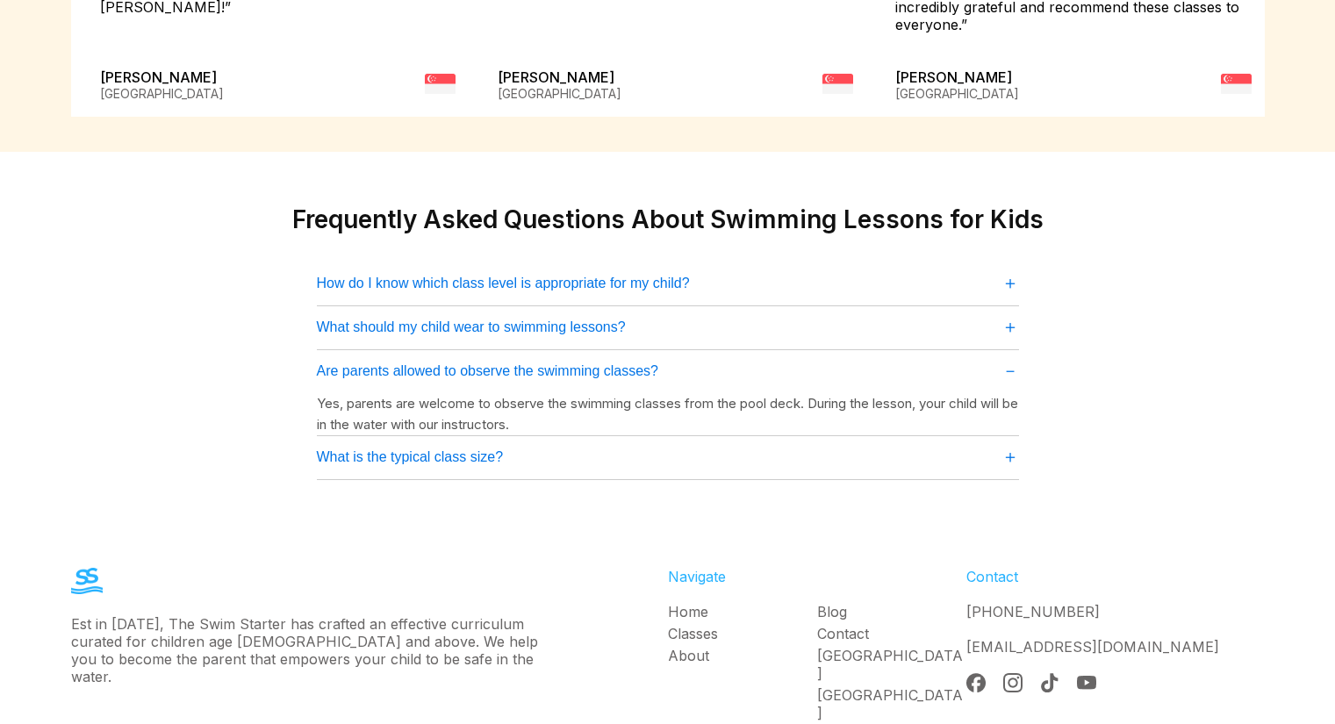
click at [1011, 445] on span "＋" at bounding box center [1011, 457] width 18 height 24
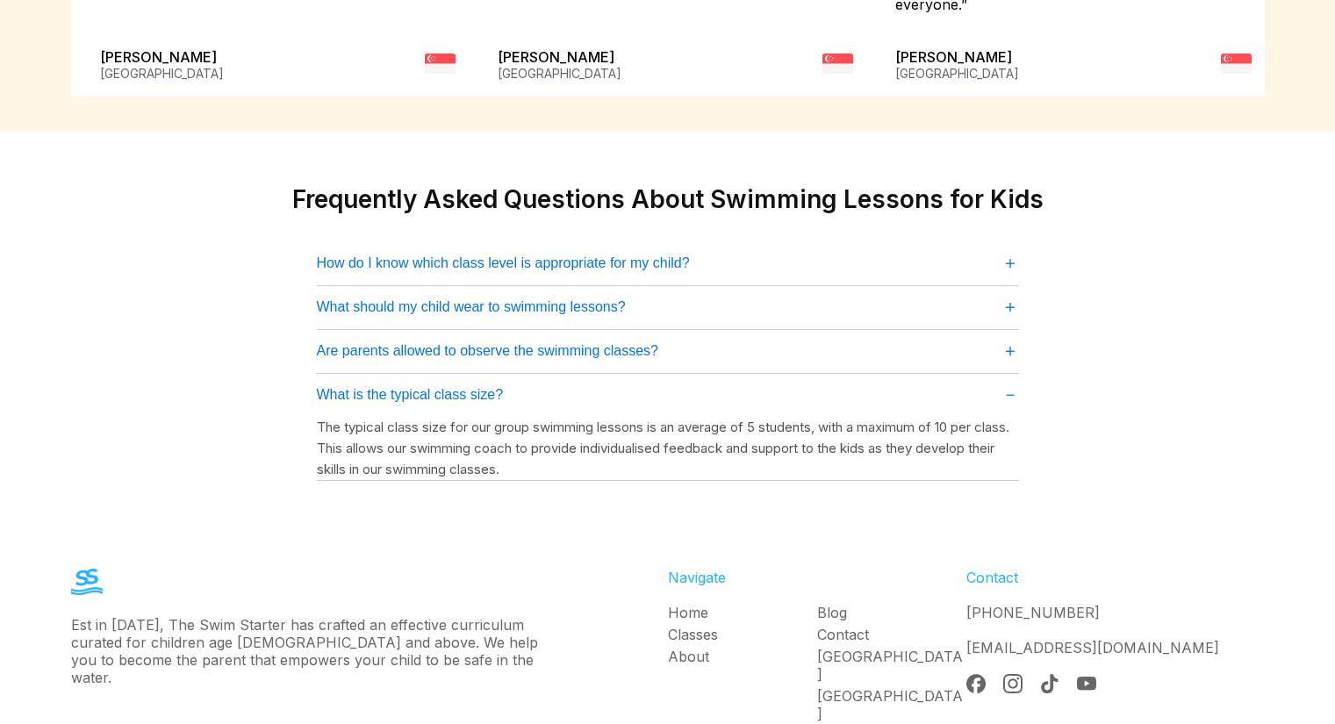
scroll to position [4499, 0]
click at [694, 624] on link "Classes" at bounding box center [742, 633] width 149 height 18
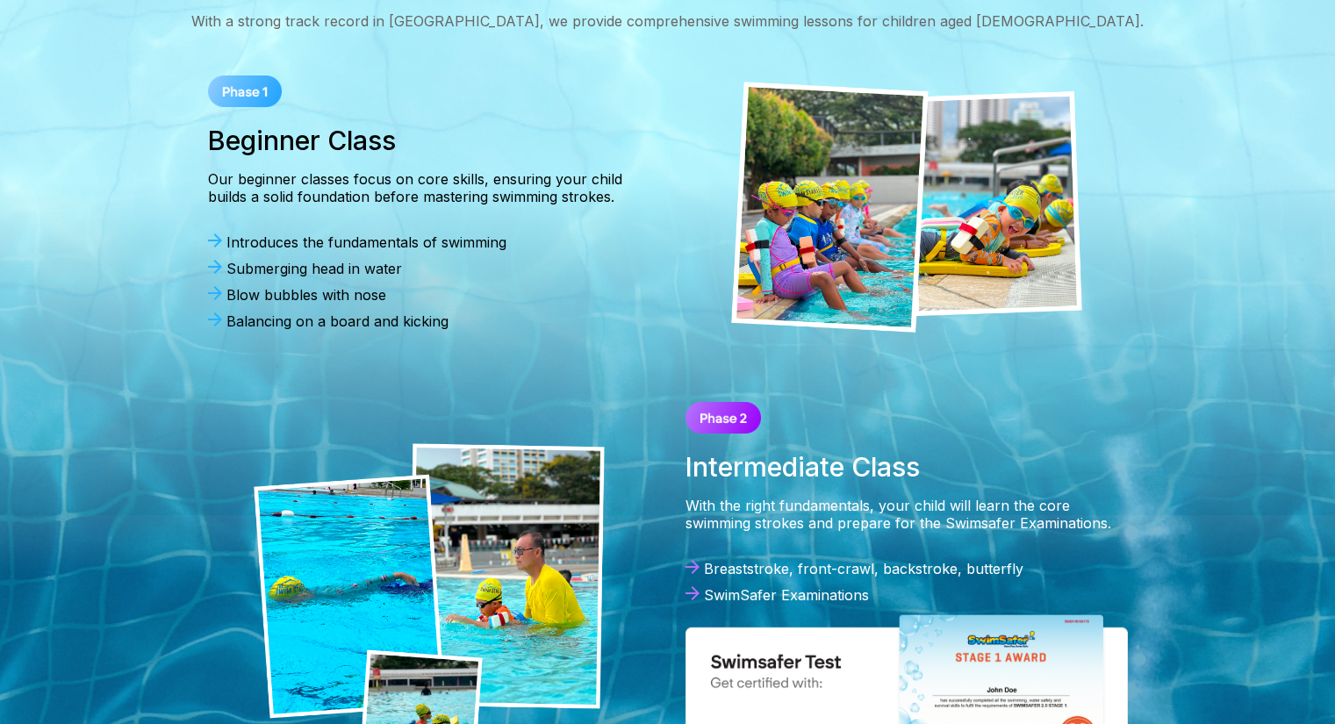
scroll to position [1229, 0]
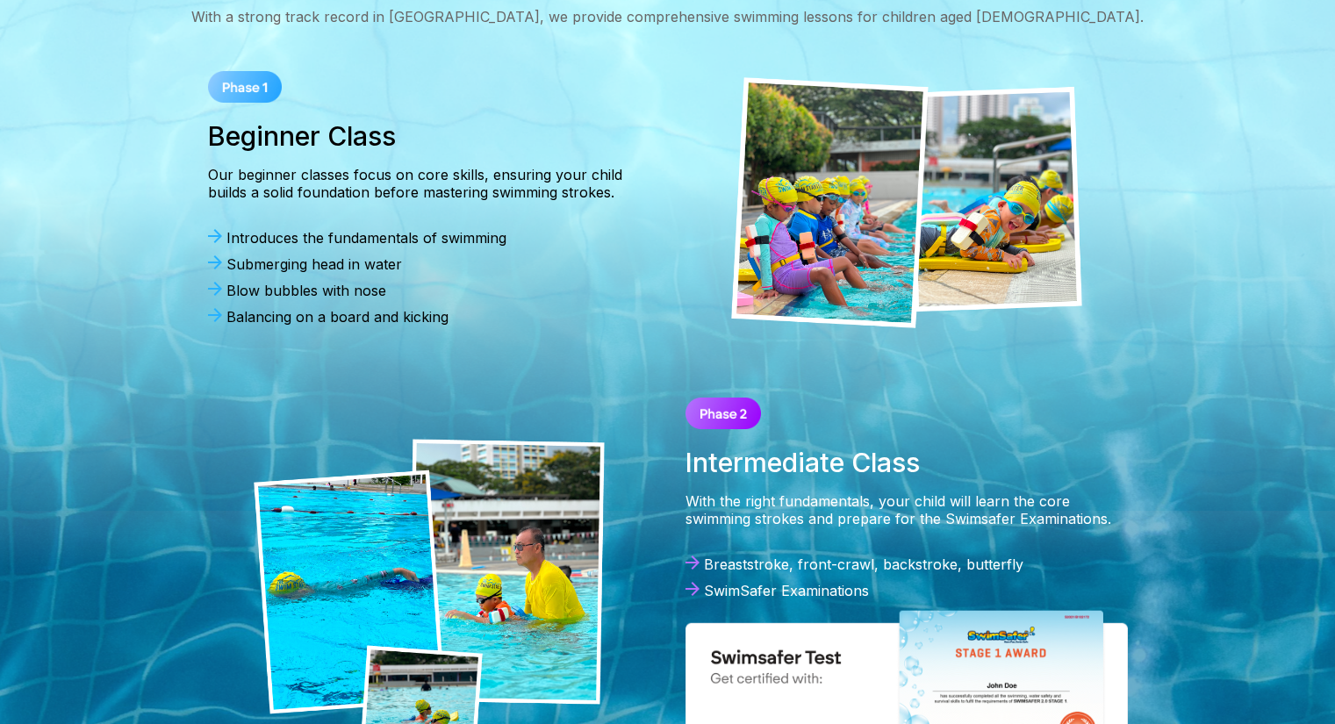
click at [1002, 608] on img at bounding box center [907, 709] width 442 height 202
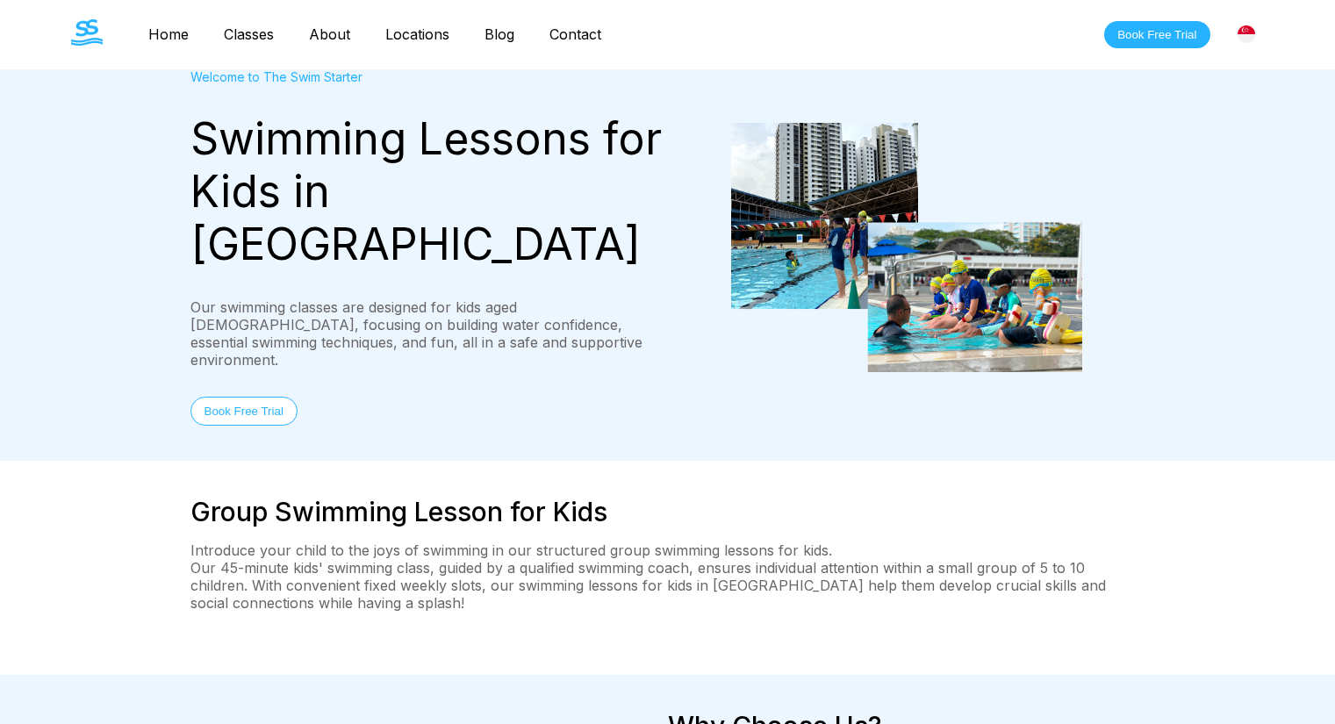
scroll to position [0, 0]
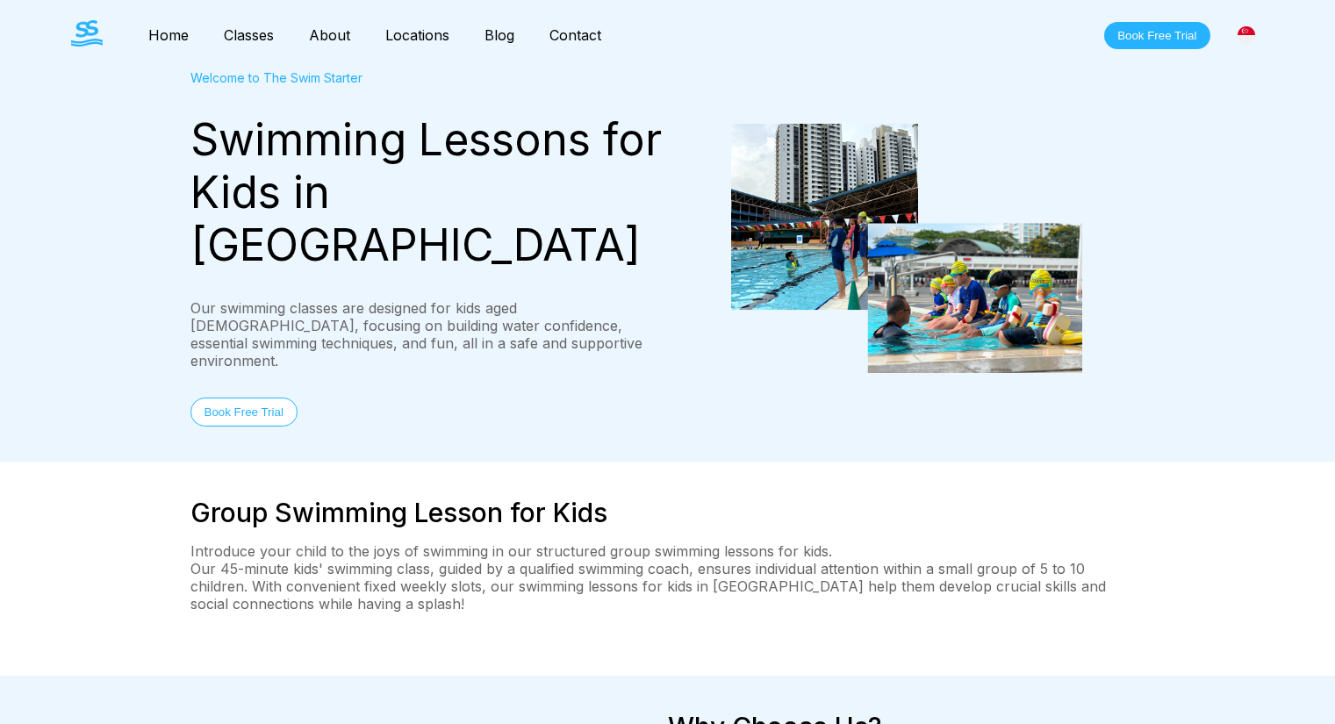
click at [564, 560] on p "Our 45-minute kids' swimming class, guided by a qualified swimming coach, ensur…" at bounding box center [667, 586] width 955 height 53
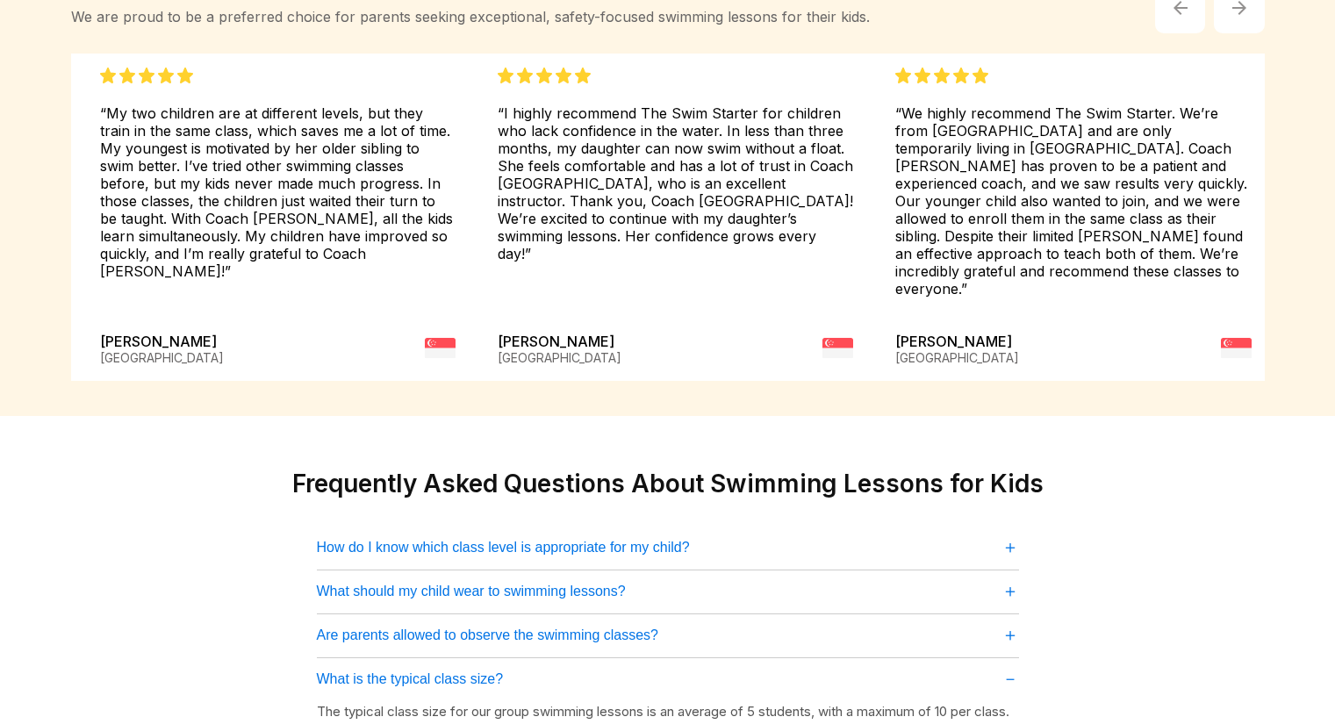
scroll to position [4214, 0]
click at [606, 583] on span "What should my child wear to swimming lessons?" at bounding box center [471, 591] width 309 height 16
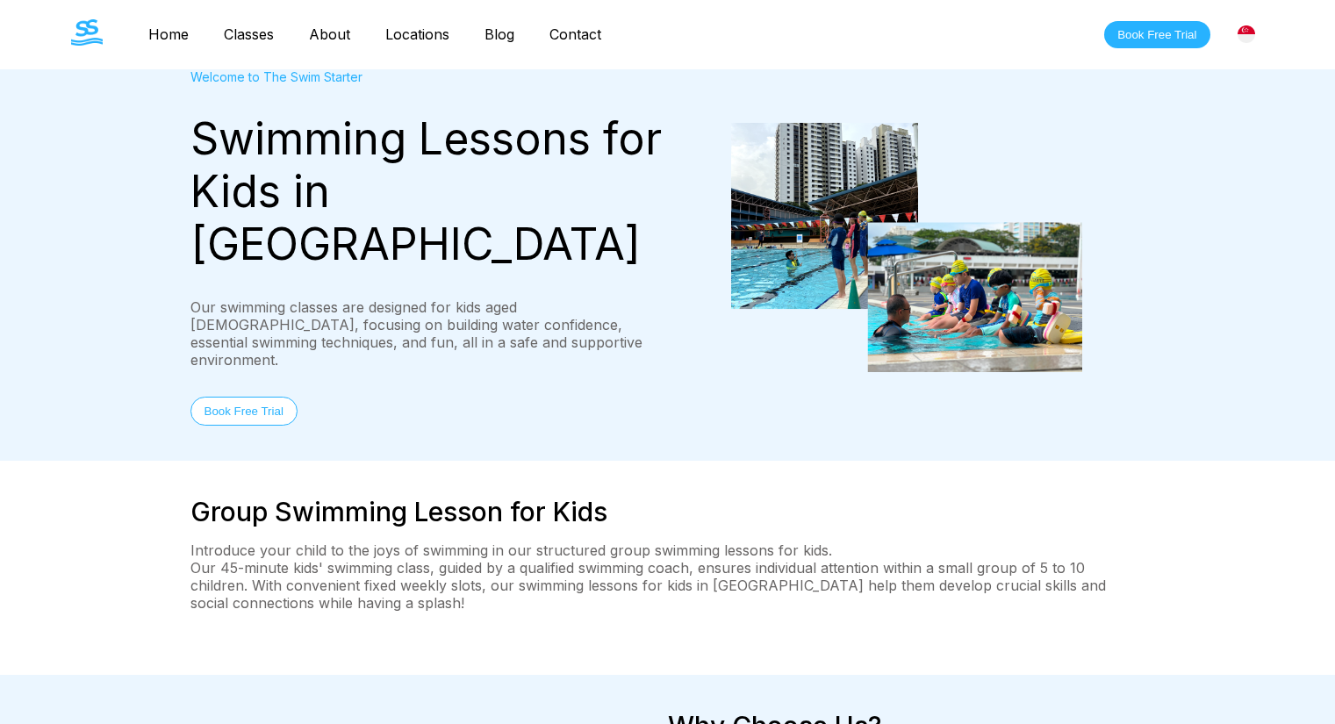
scroll to position [0, 0]
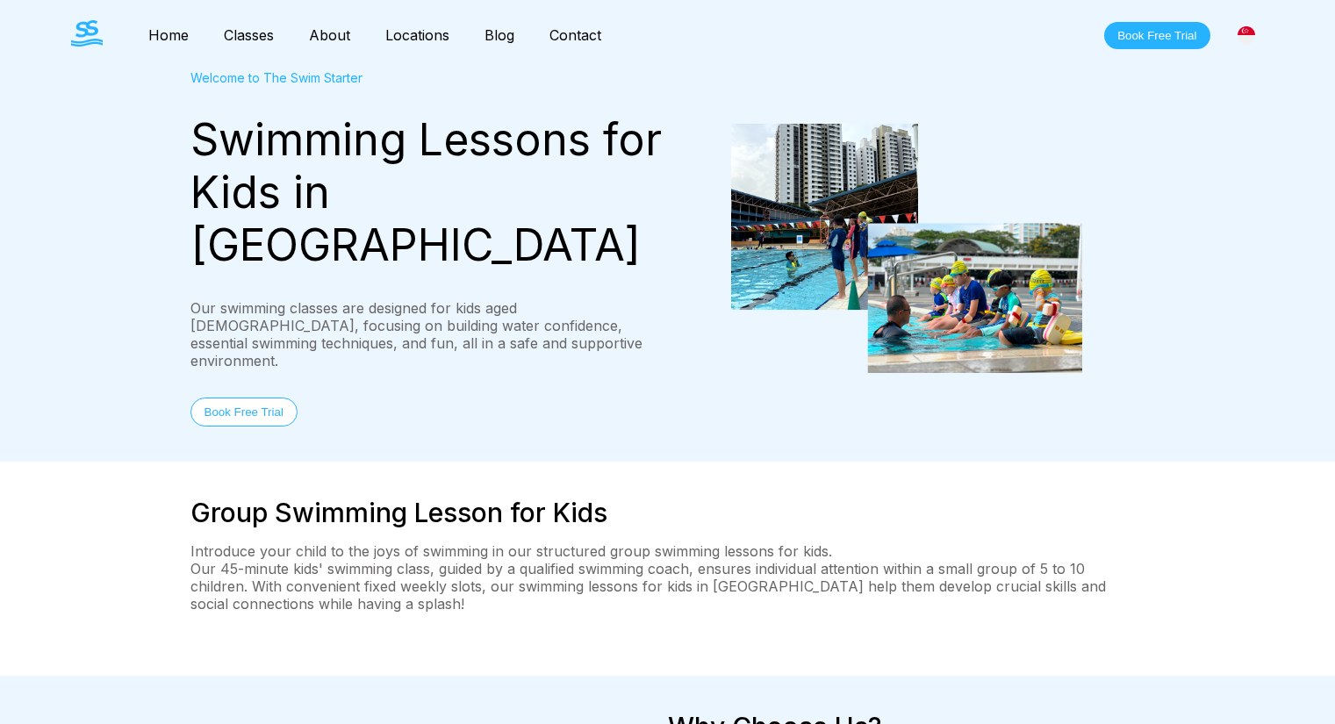
click at [333, 32] on link "About" at bounding box center [329, 35] width 76 height 18
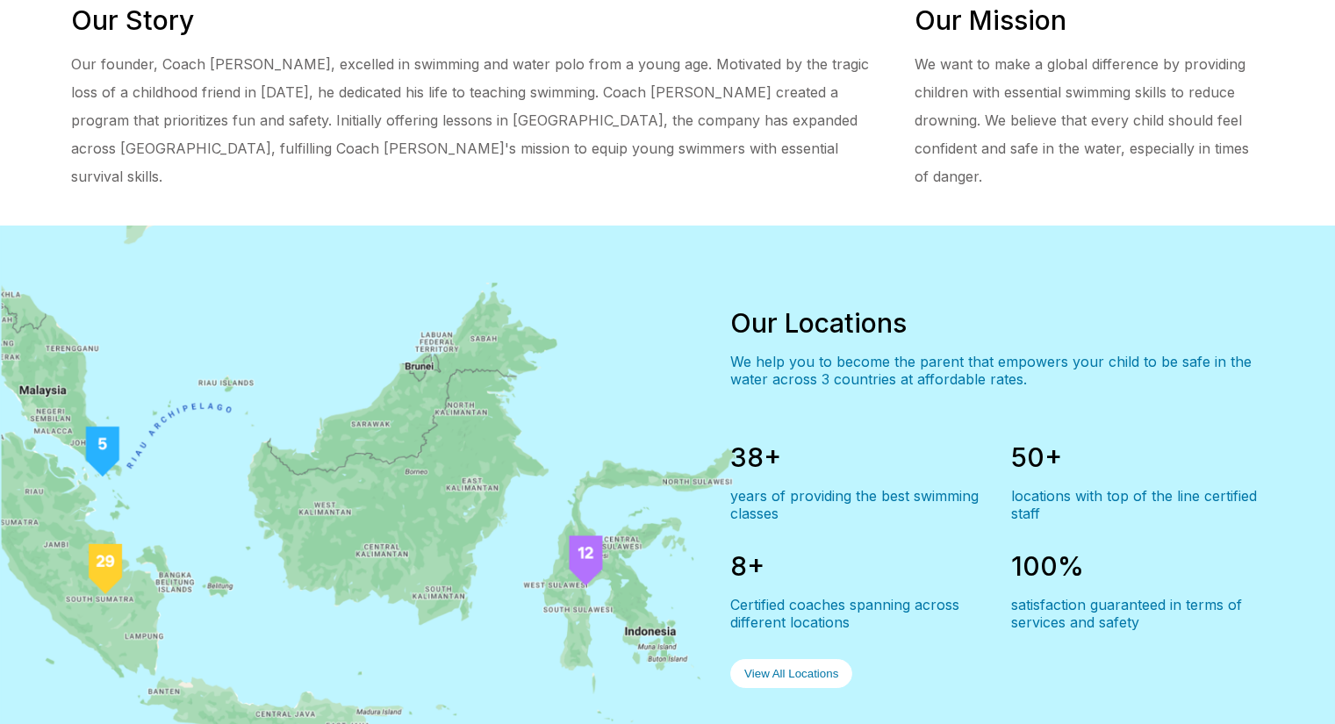
scroll to position [1140, 0]
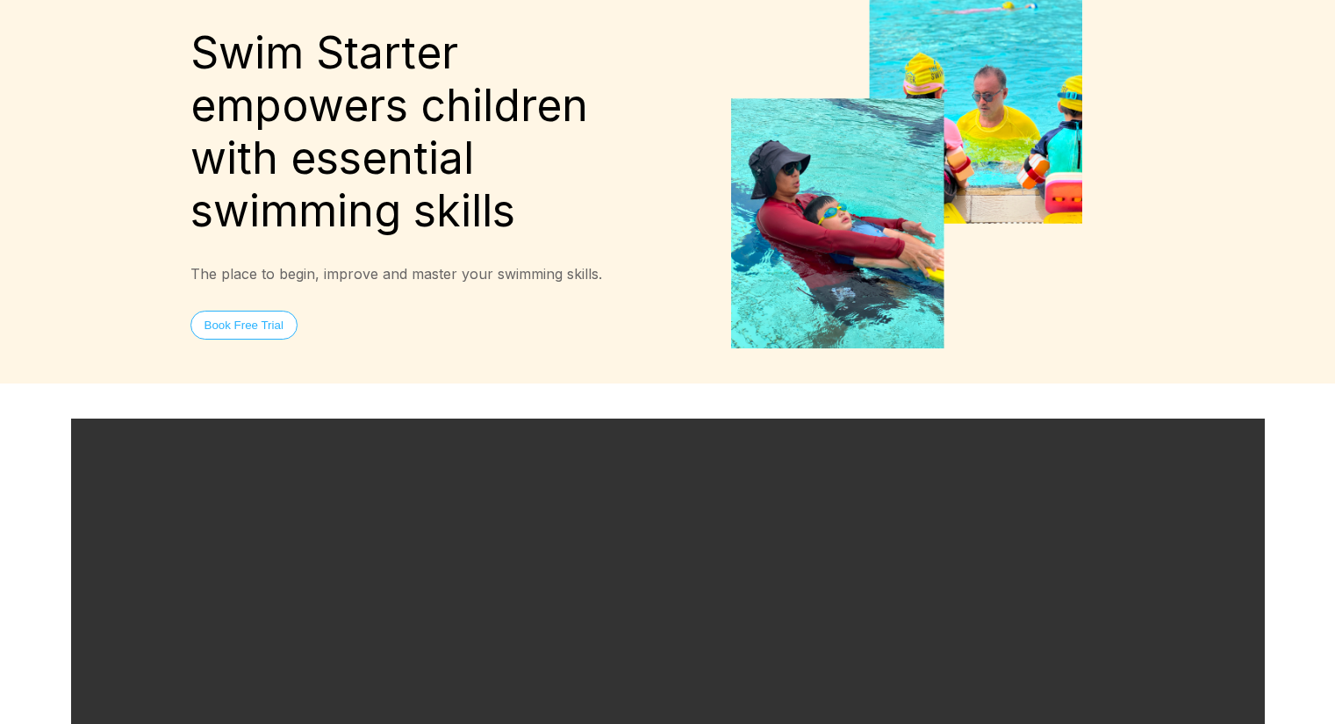
scroll to position [0, 0]
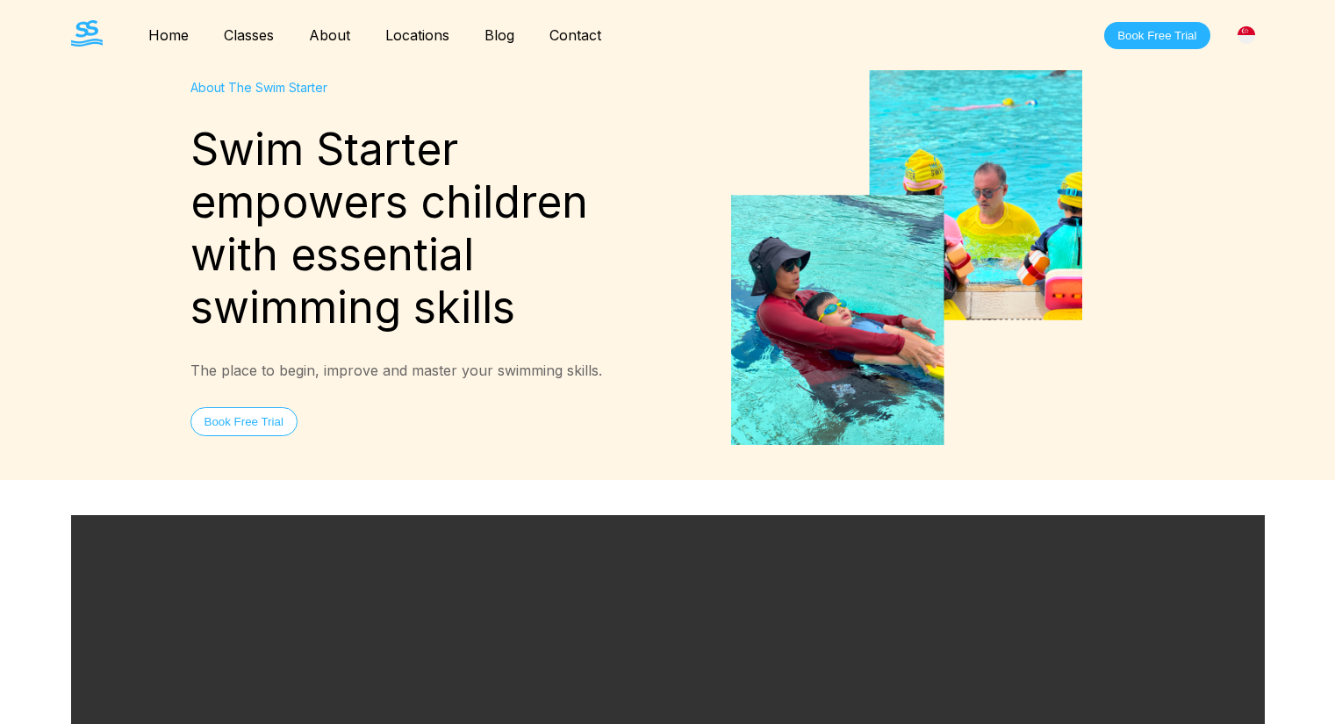
click at [241, 29] on link "Classes" at bounding box center [248, 35] width 85 height 18
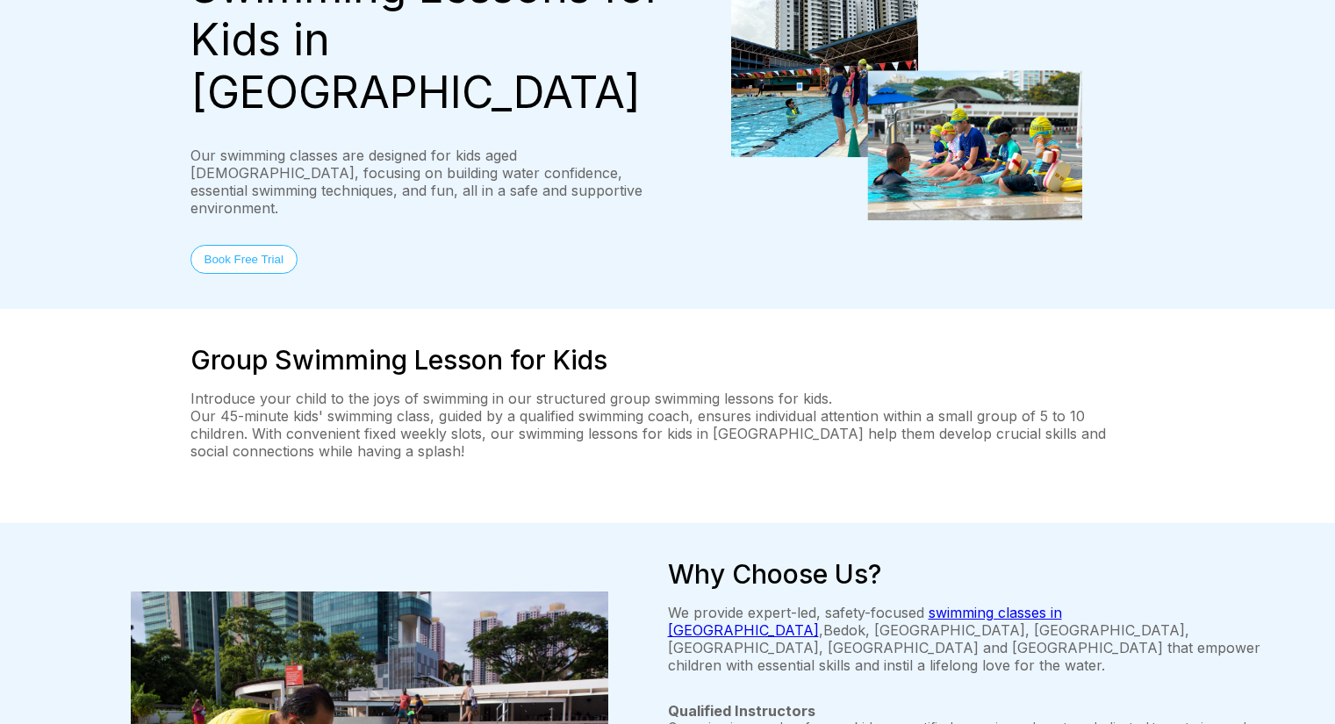
scroll to position [527, 0]
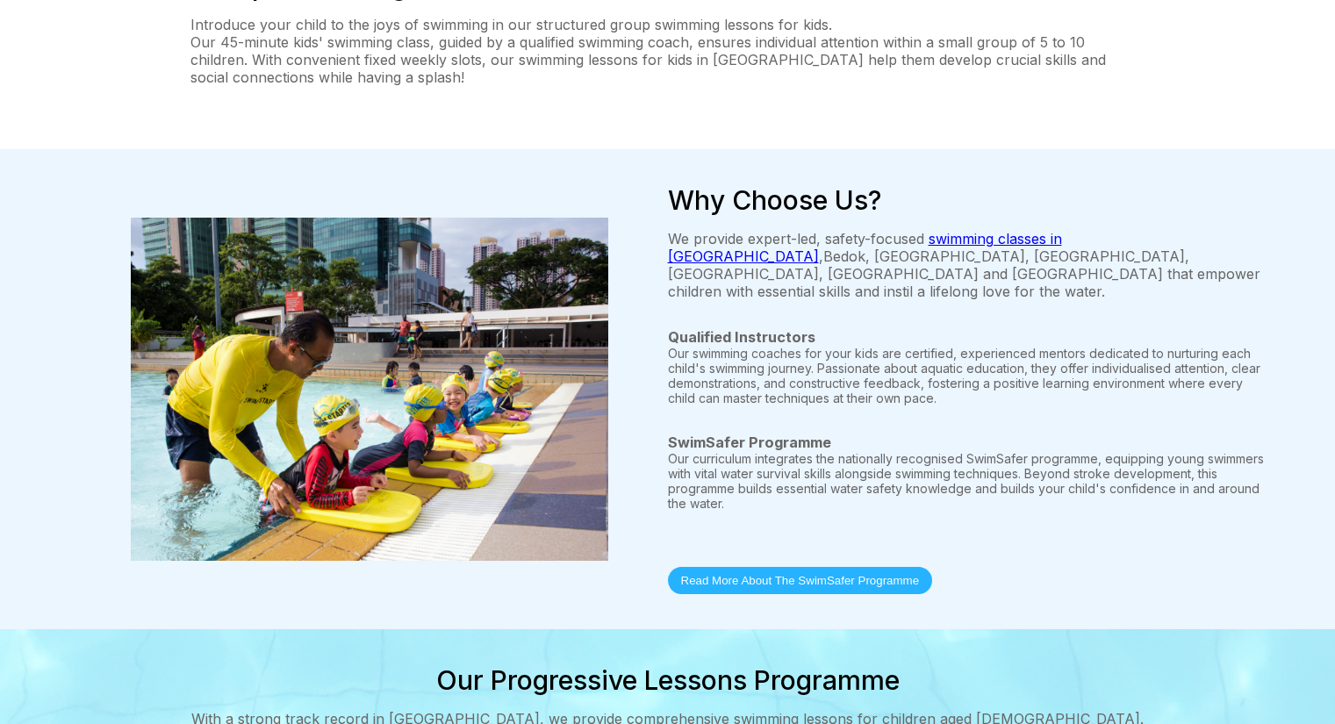
click at [834, 506] on div "Why Choose Us? We provide expert-led, safety-focused swimming classes in [GEOGR…" at bounding box center [667, 389] width 1335 height 480
click at [830, 567] on button "Read More About The SwimSafer Programme" at bounding box center [800, 580] width 265 height 27
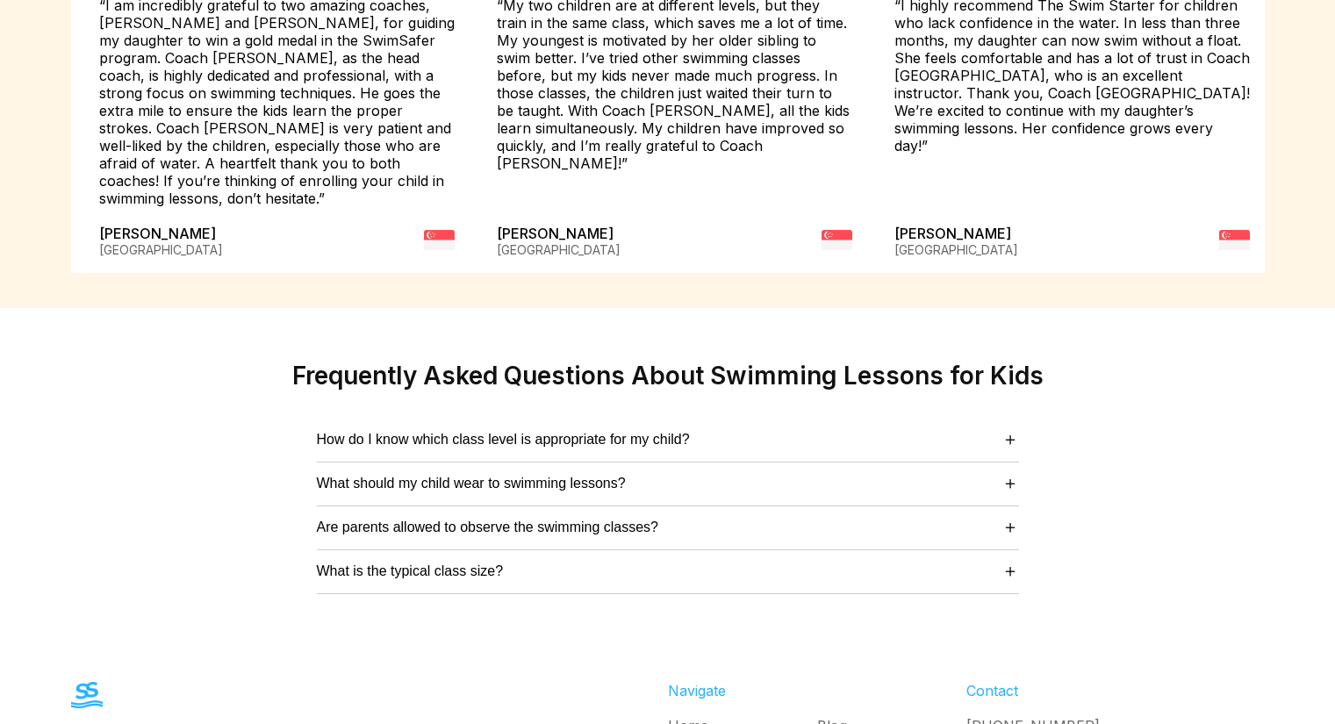
scroll to position [4389, 0]
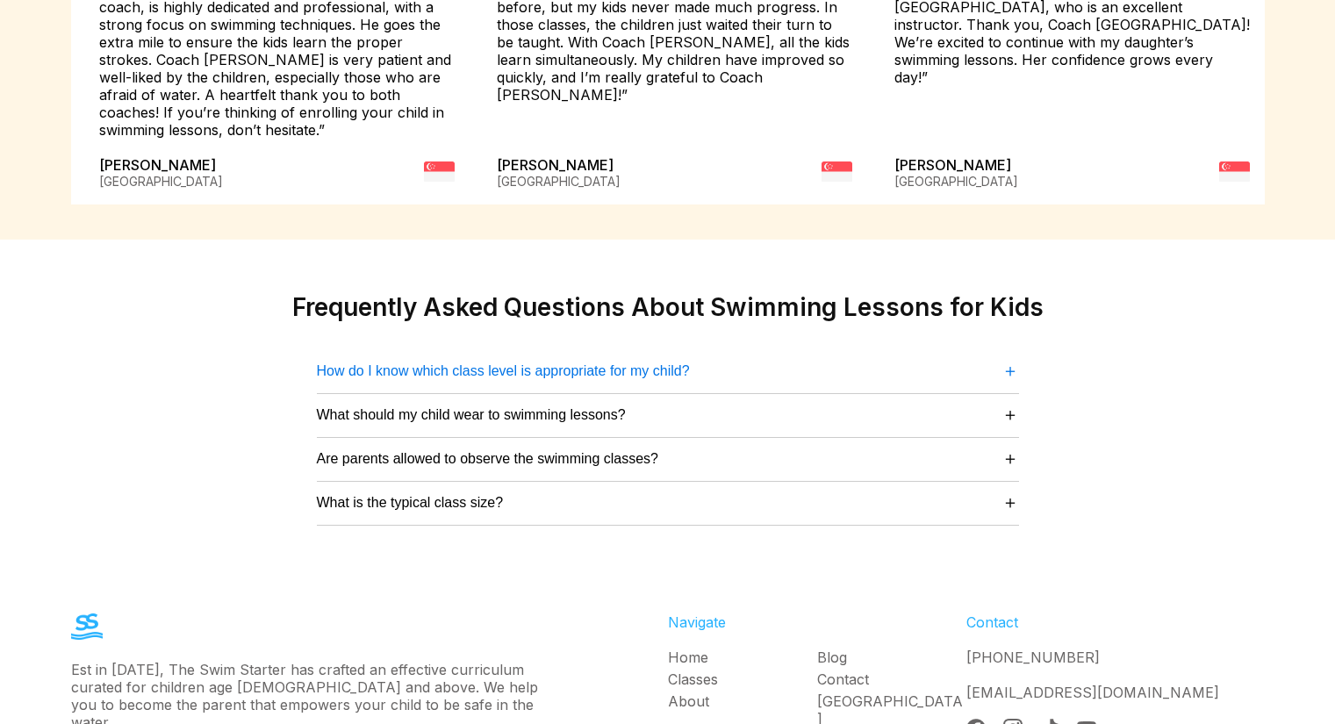
click at [1003, 359] on span "＋" at bounding box center [1011, 371] width 18 height 24
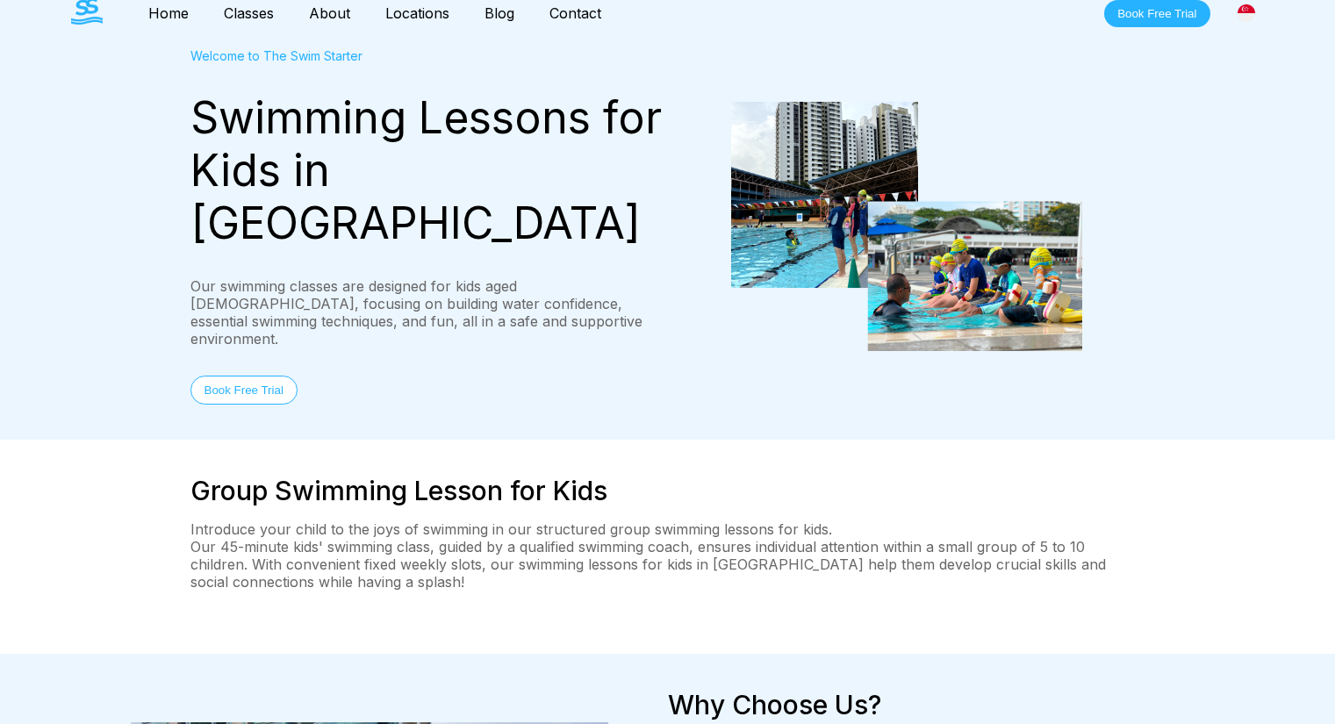
scroll to position [0, 0]
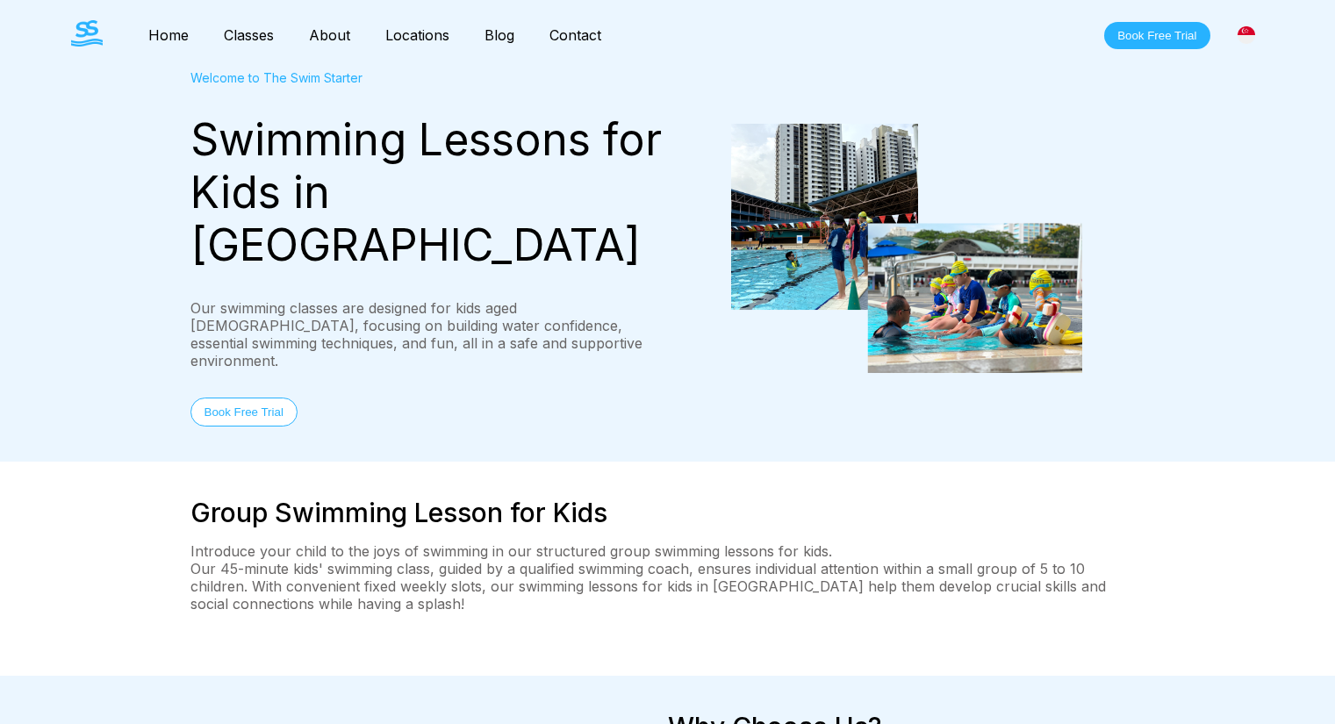
click at [509, 39] on link "Blog" at bounding box center [499, 35] width 65 height 18
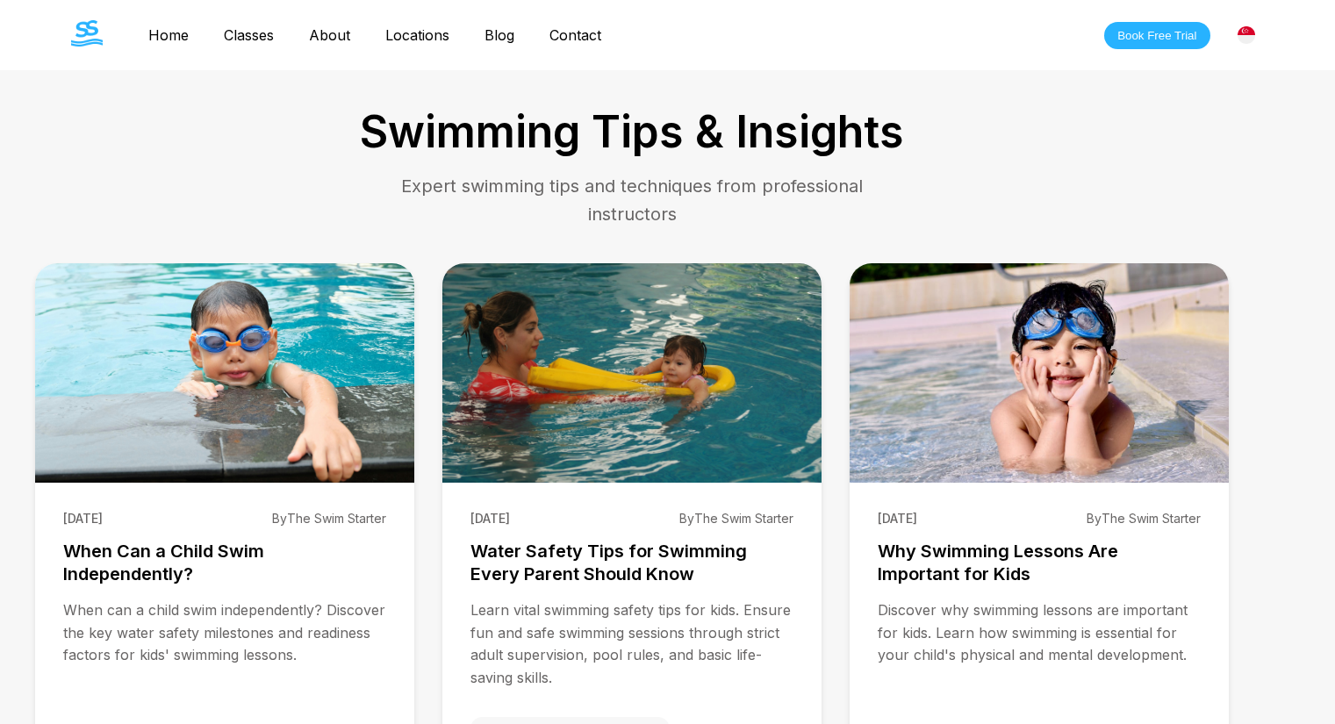
click at [327, 37] on link "About" at bounding box center [329, 35] width 76 height 18
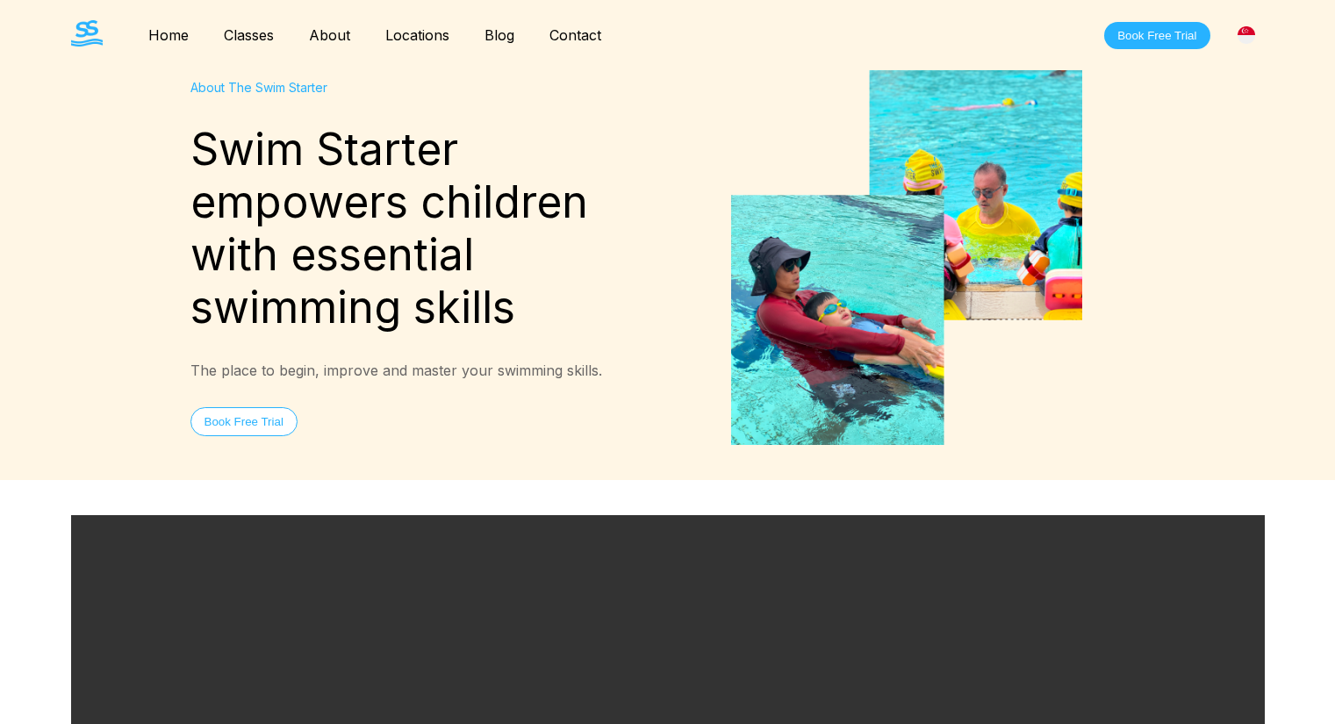
click at [164, 38] on link "Home" at bounding box center [168, 35] width 75 height 18
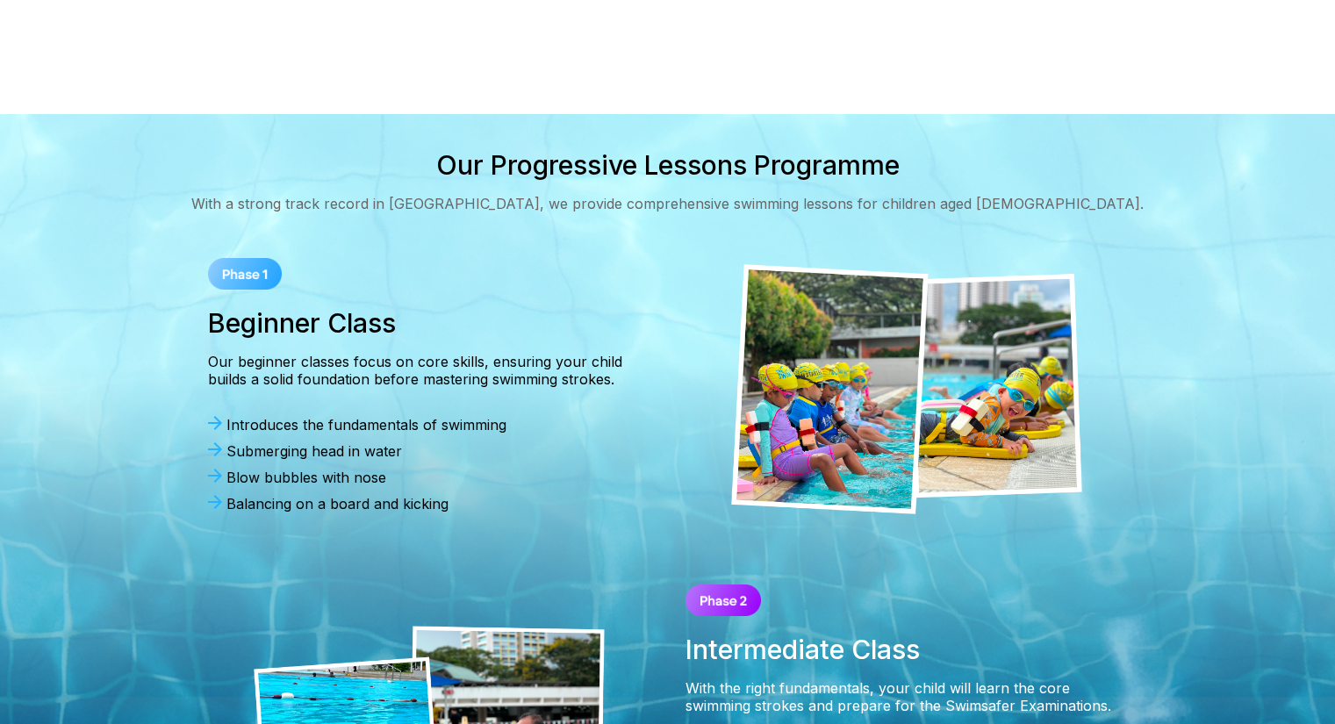
scroll to position [88, 0]
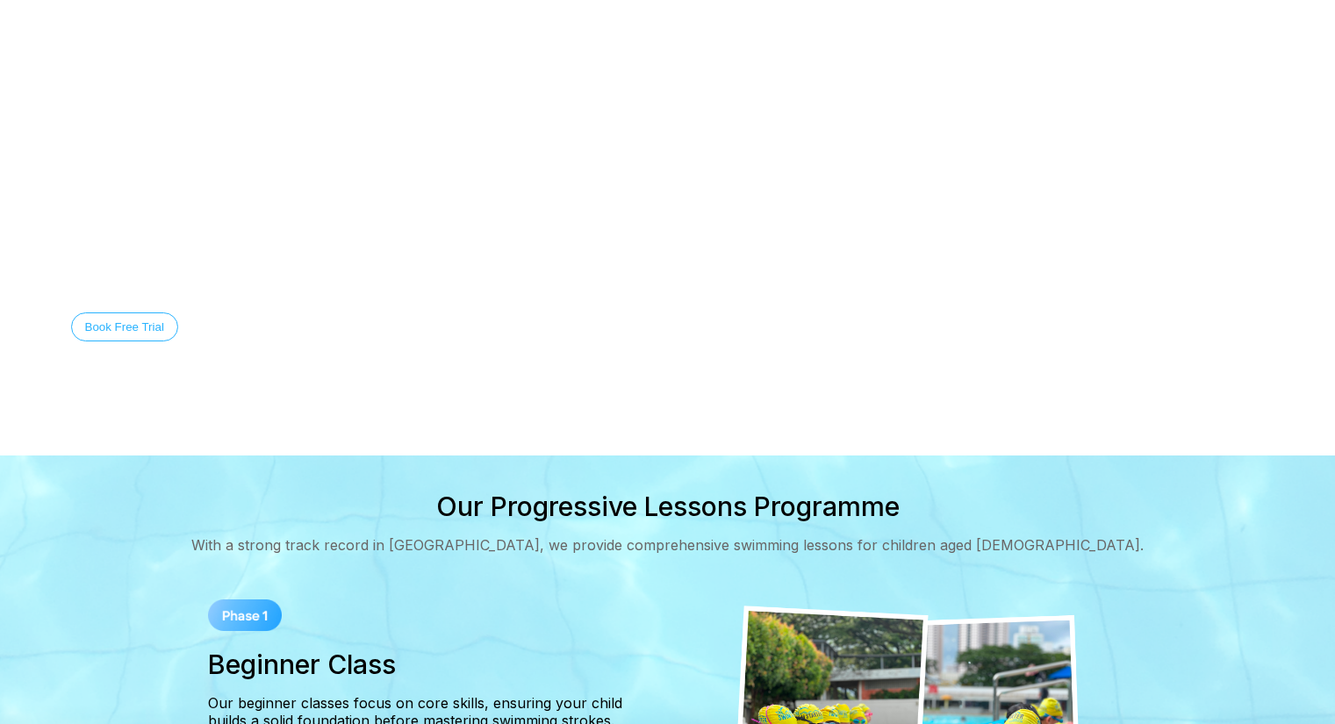
click at [275, 318] on button "Discover Our Story" at bounding box center [259, 327] width 127 height 29
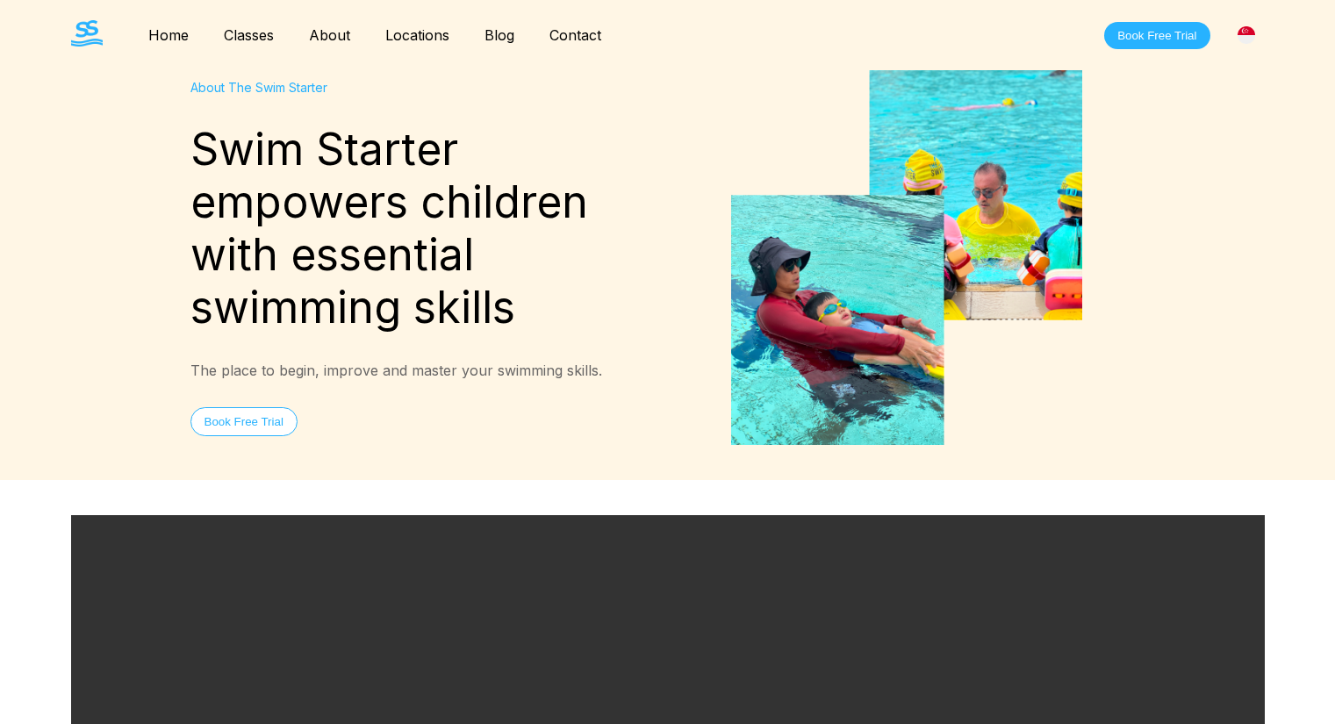
click at [332, 37] on link "About" at bounding box center [329, 35] width 76 height 18
click at [566, 34] on link "Contact" at bounding box center [575, 35] width 87 height 18
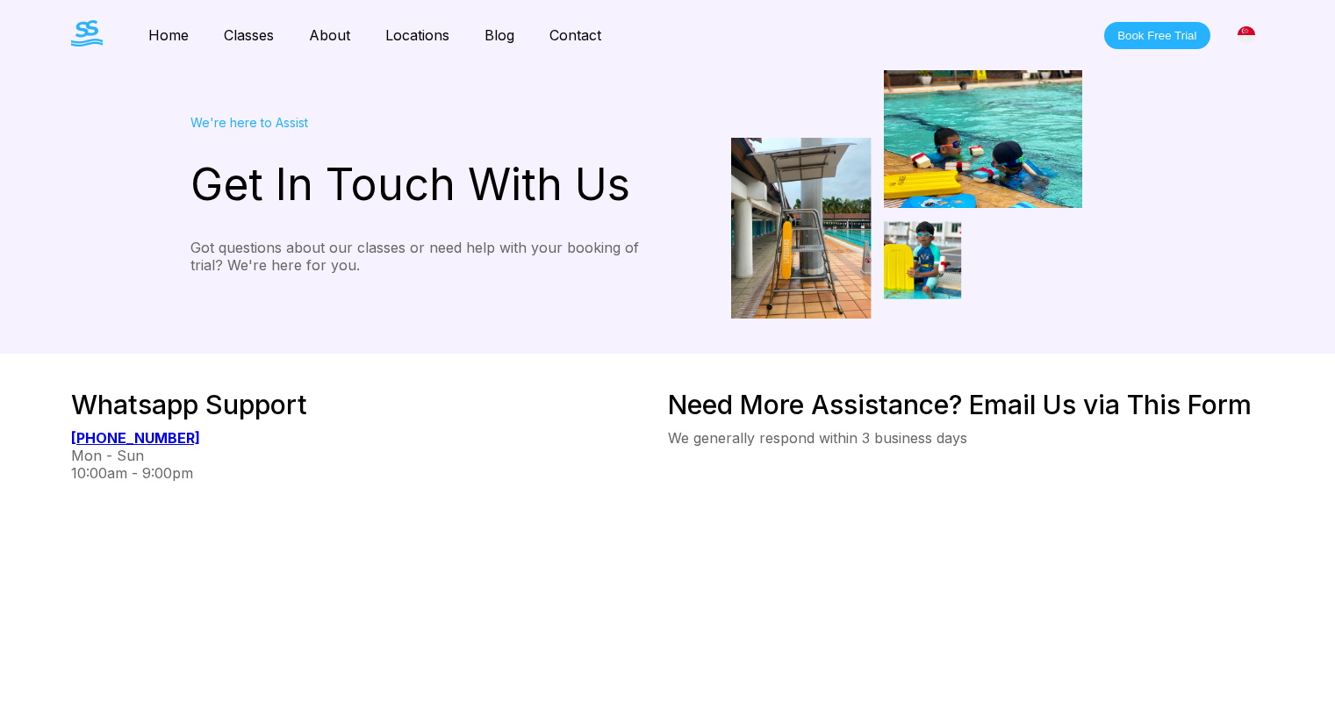
click at [483, 32] on link "Blog" at bounding box center [499, 35] width 65 height 18
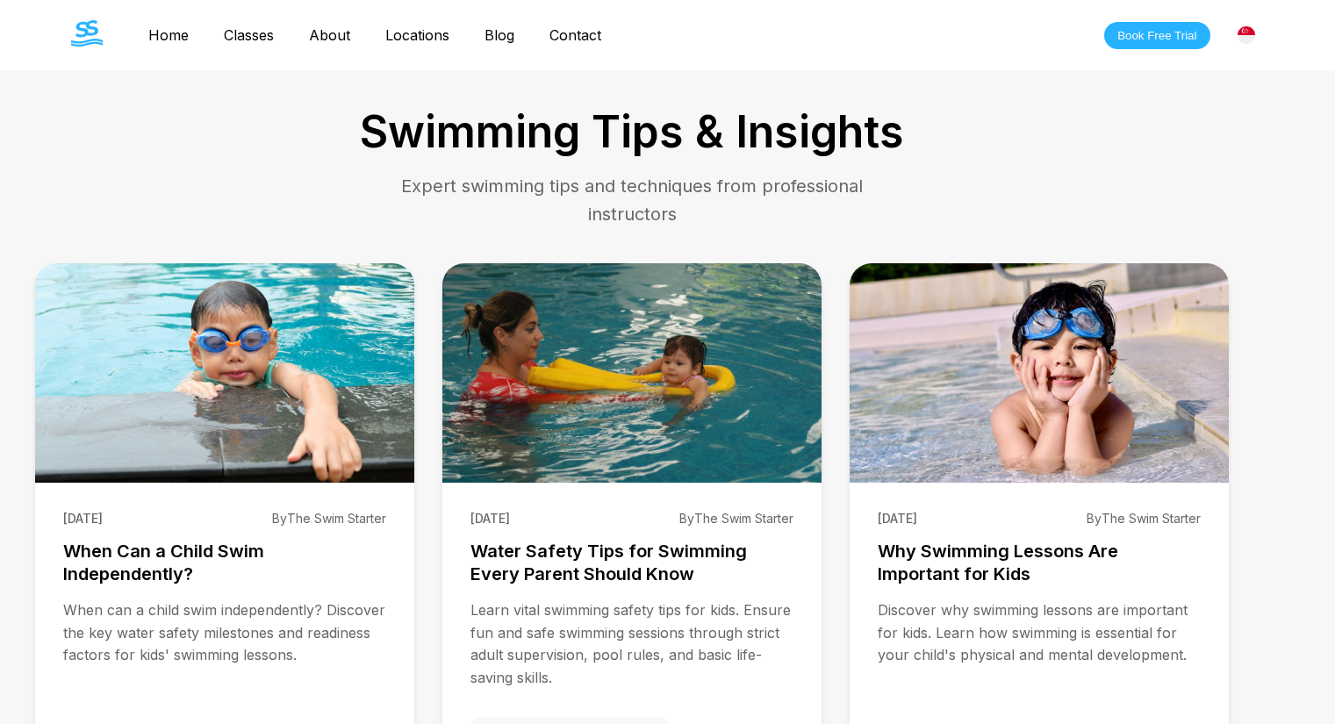
click at [586, 32] on link "Contact" at bounding box center [575, 35] width 87 height 18
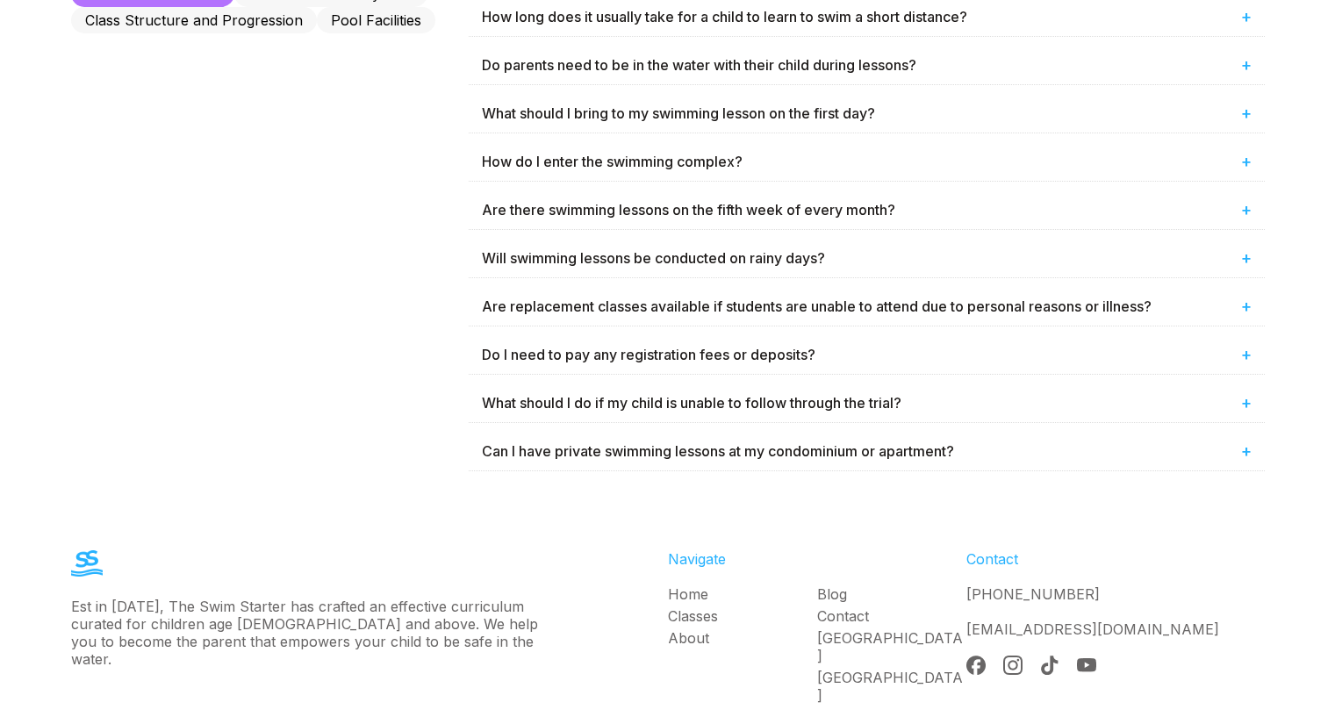
scroll to position [1141, 0]
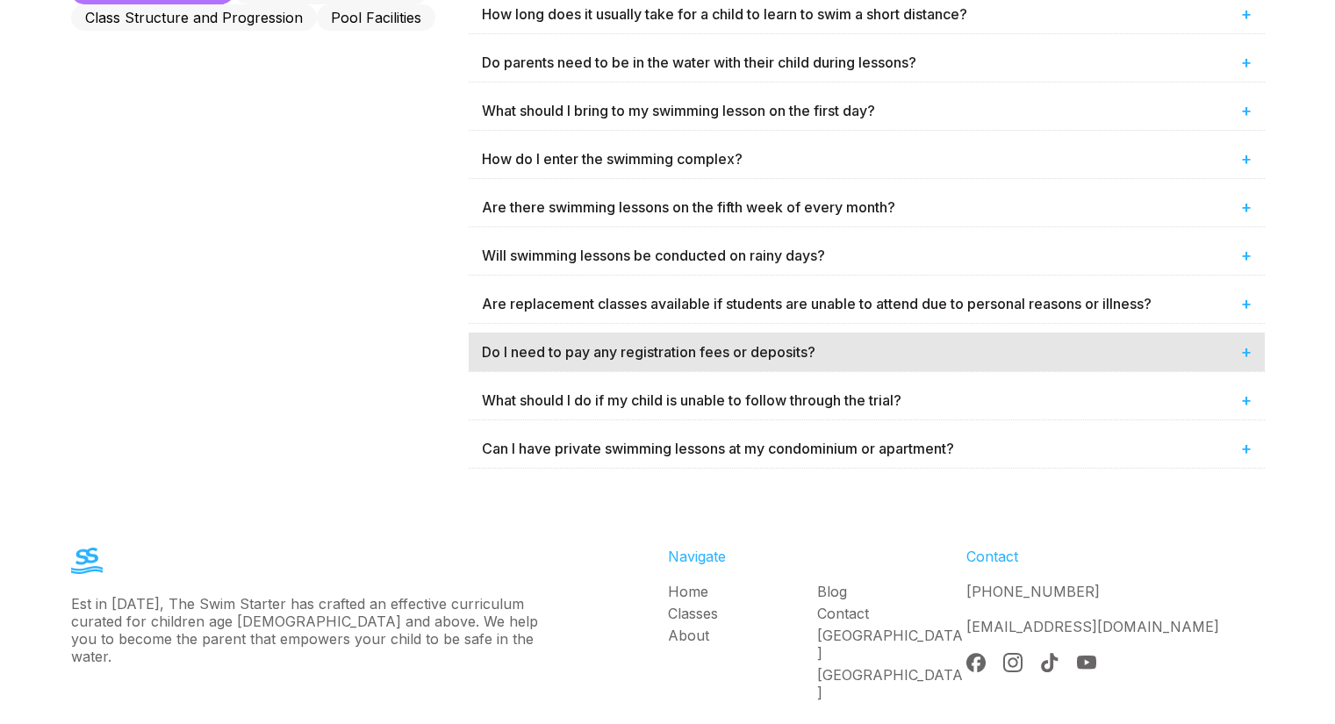
click at [638, 339] on div "Do I need to pay any registration fees or deposits? +" at bounding box center [867, 352] width 796 height 39
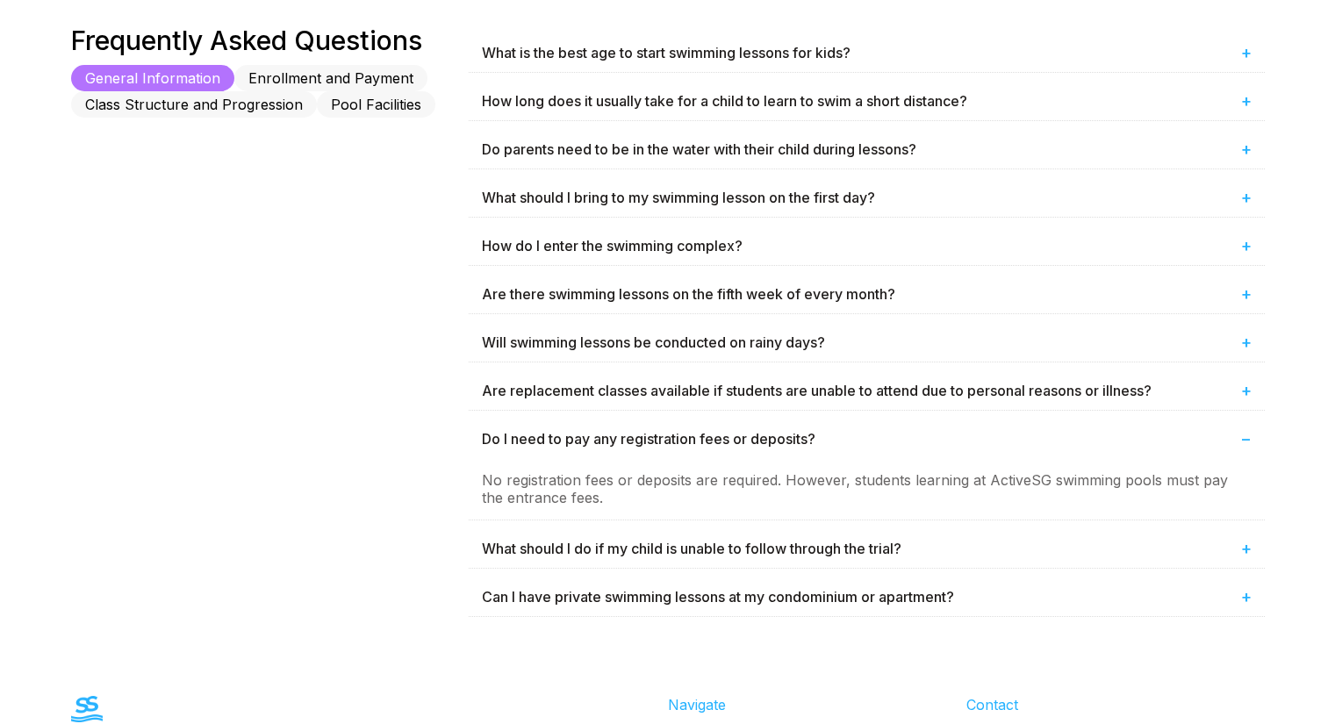
scroll to position [1053, 0]
click at [352, 71] on button "Enrollment and Payment" at bounding box center [330, 79] width 193 height 26
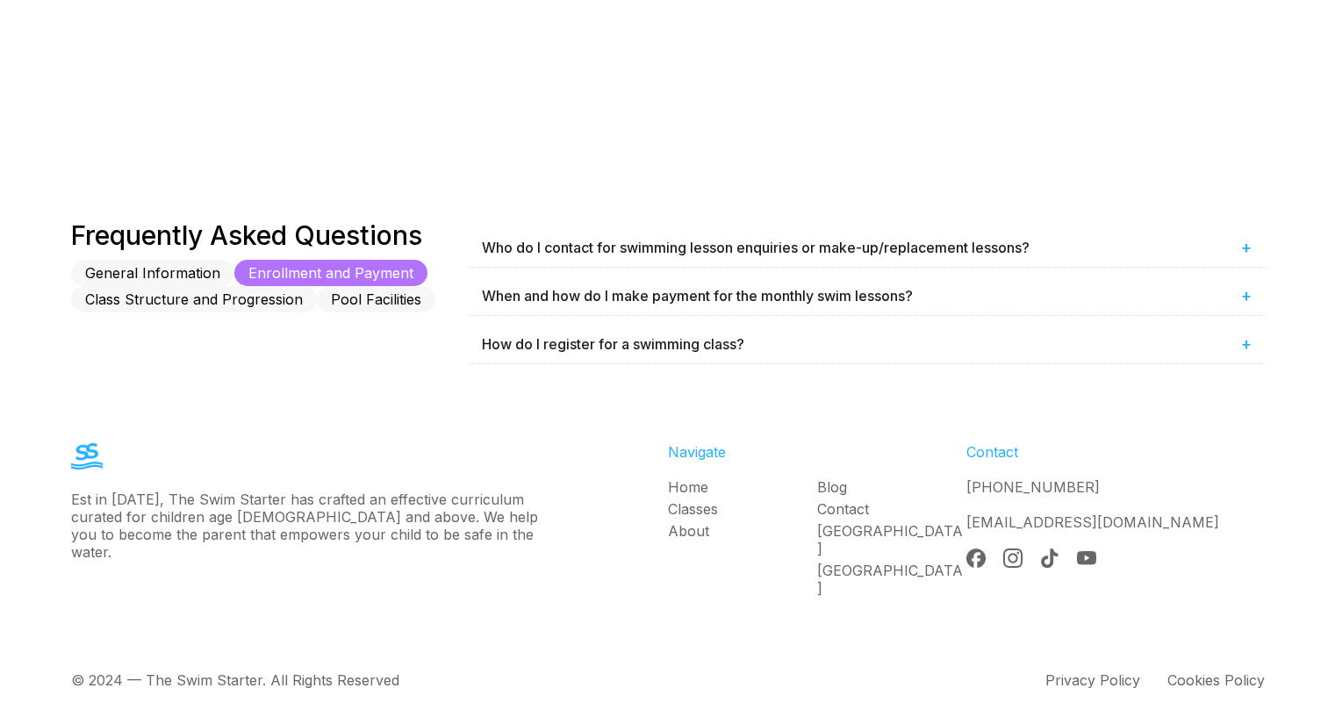
scroll to position [841, 0]
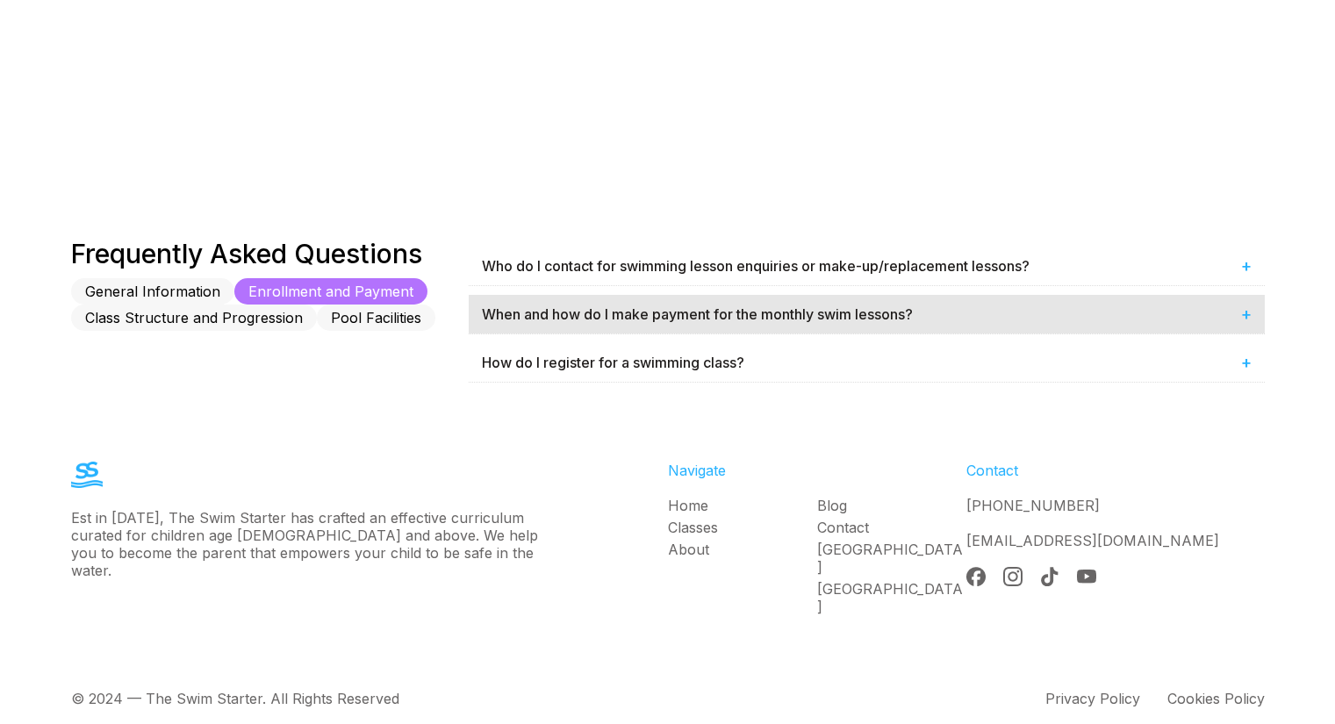
click at [688, 314] on div "When and how do I make payment for the monthly swim lessons? +" at bounding box center [867, 314] width 796 height 39
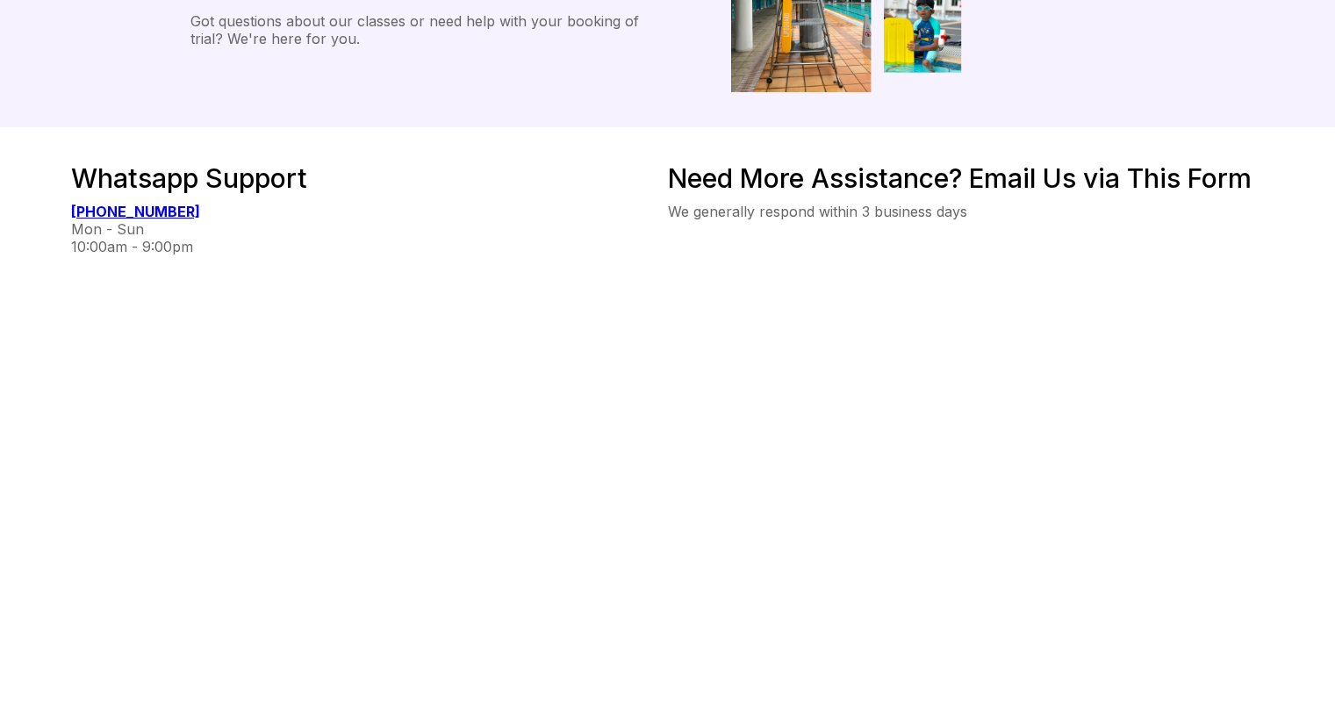
scroll to position [0, 0]
